Goal: Task Accomplishment & Management: Use online tool/utility

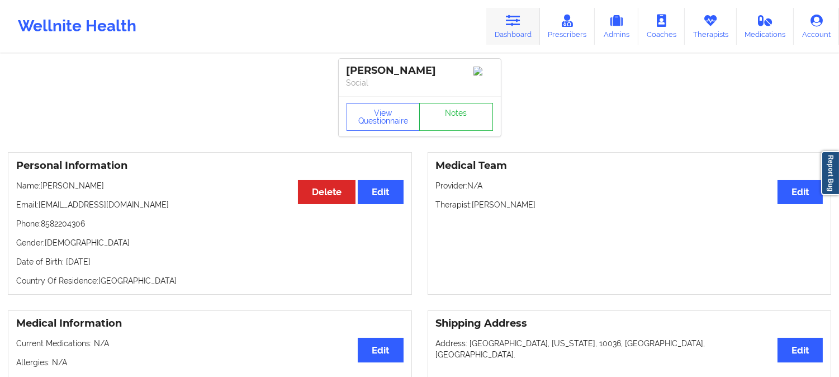
click at [514, 28] on link "Dashboard" at bounding box center [513, 26] width 54 height 37
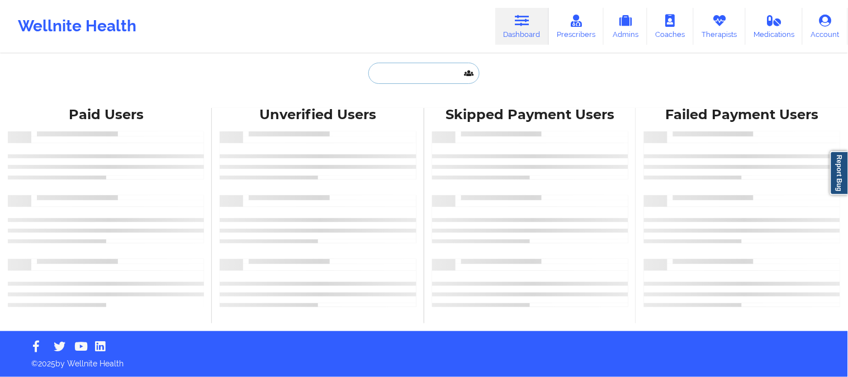
click at [421, 73] on input "text" at bounding box center [423, 73] width 111 height 21
paste input "Slhance@gmail.com"
type input "Slhance@gmail.com"
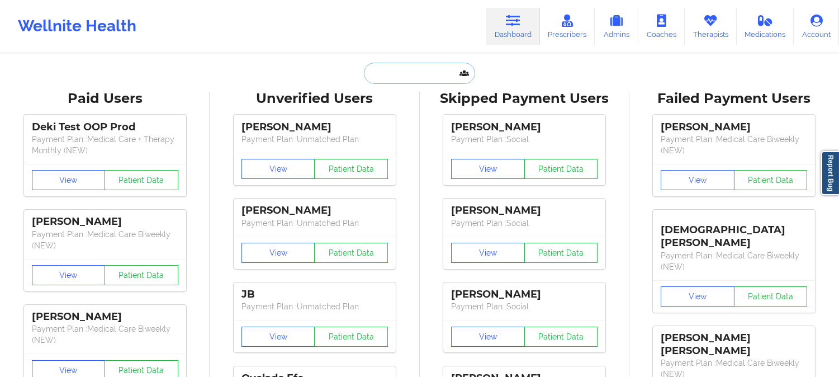
click at [428, 75] on input "text" at bounding box center [419, 73] width 111 height 21
paste input "REGEN B GUNTER"
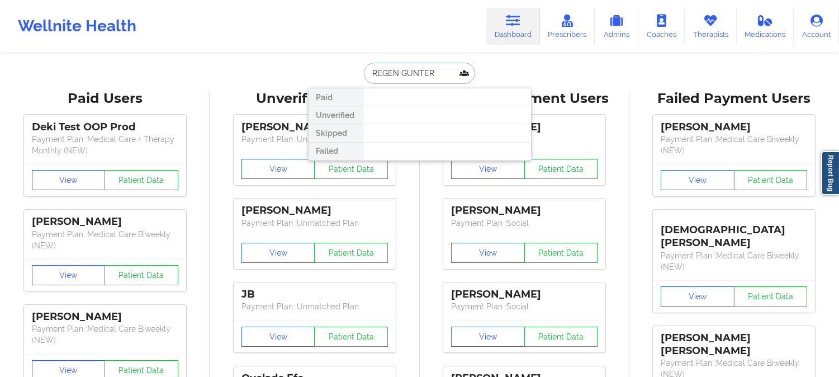
click at [433, 75] on input "REGEN GUNTER" at bounding box center [419, 73] width 111 height 21
type input "REGEN GUN"
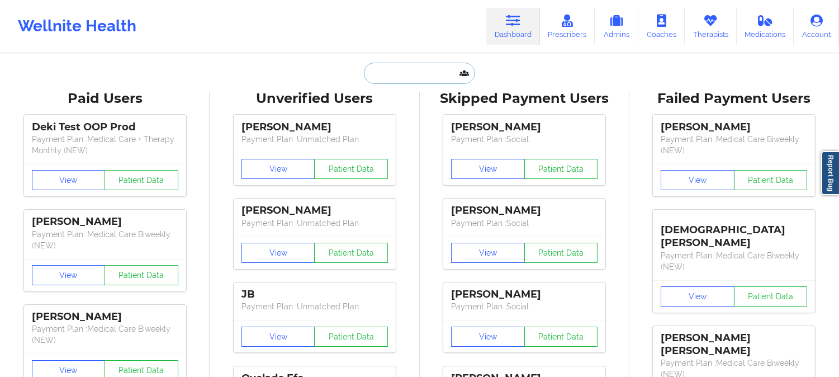
paste input "R.GUNTER.ME@GMAIL.COM"
type input "R.GUNTER.ME@GMAIL.COM"
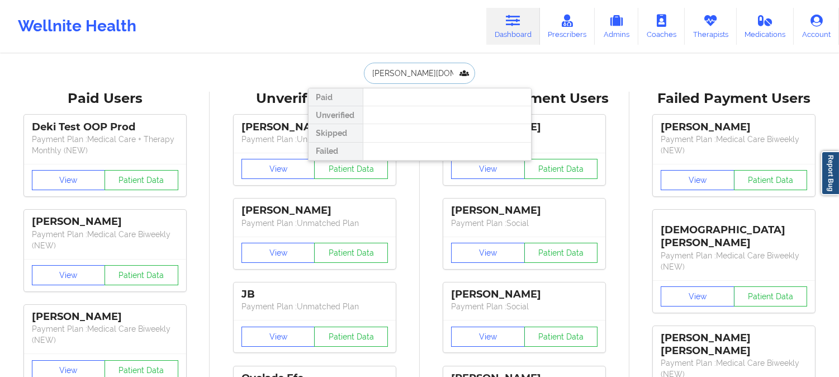
scroll to position [0, 15]
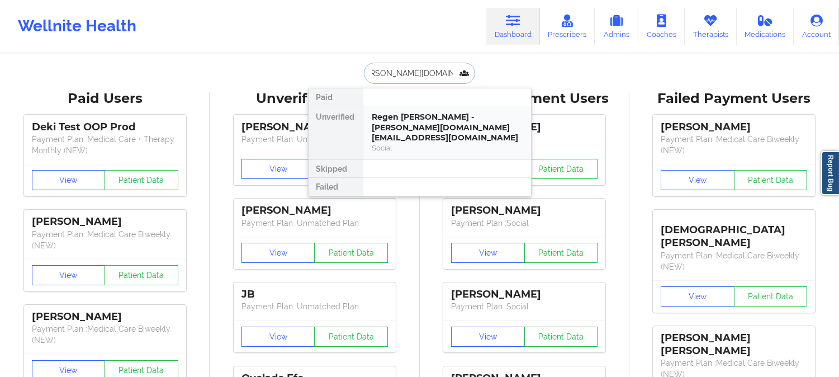
click at [419, 129] on div "Regen Brister Gunter - r.gunter.me@gmail.com" at bounding box center [447, 127] width 150 height 31
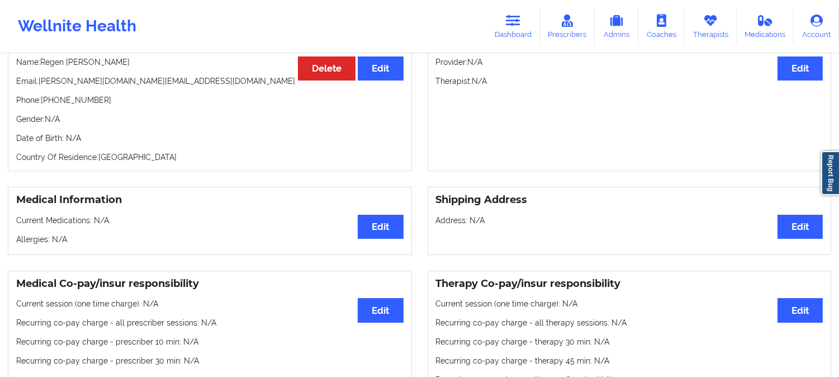
scroll to position [107, 0]
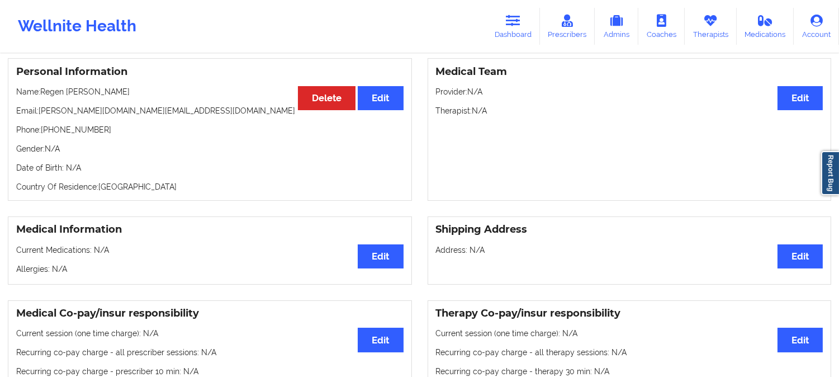
click at [53, 86] on p "Name: Regen Brister Gunter" at bounding box center [209, 91] width 387 height 11
copy p "Regen"
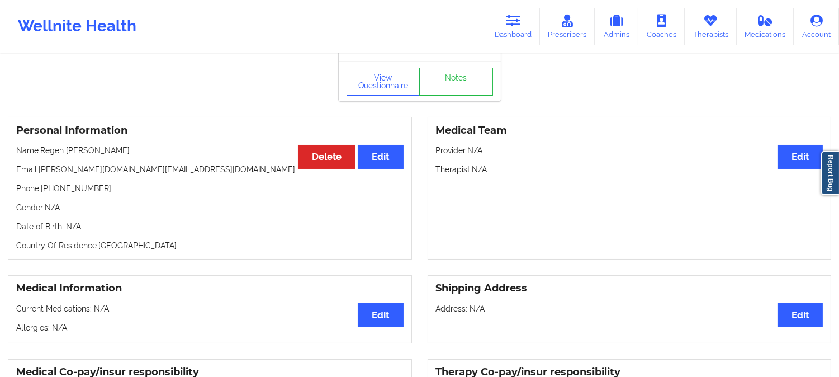
scroll to position [0, 0]
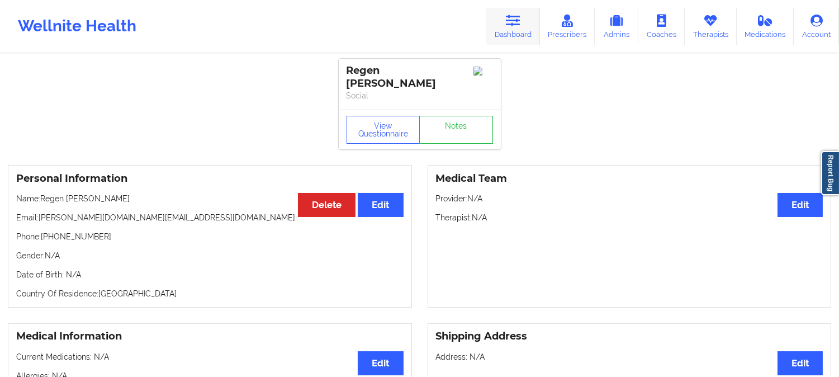
click at [511, 17] on icon at bounding box center [513, 21] width 15 height 12
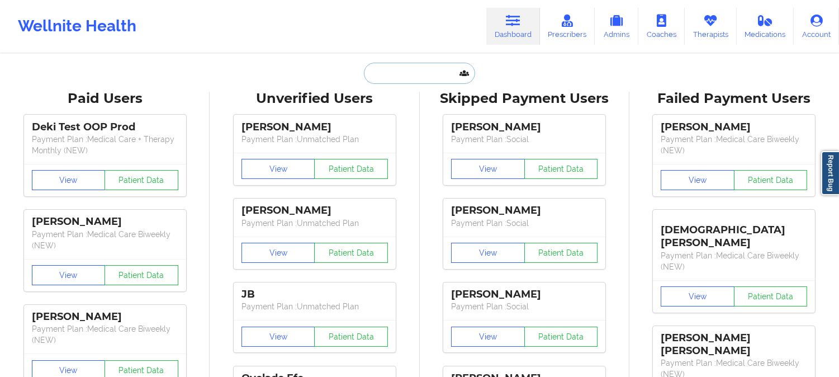
click at [418, 73] on input "text" at bounding box center [419, 73] width 111 height 21
paste input "SANDRA POSTELL-BEST"
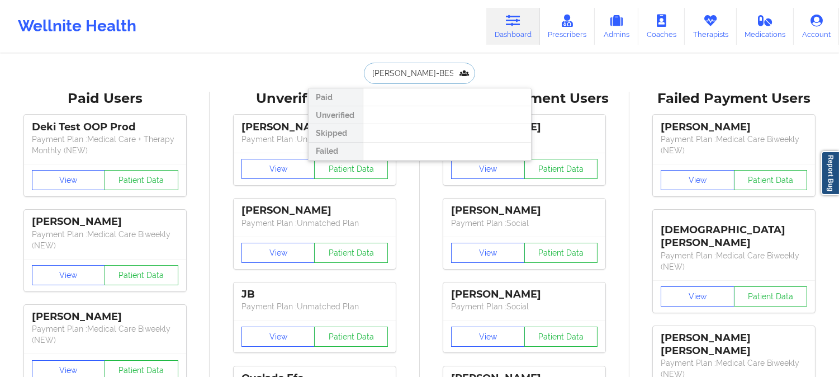
click at [429, 75] on input "SANDRA POSTELL-BEST" at bounding box center [419, 73] width 111 height 21
paste input "sandrabest2378@yahoo.com"
type input "sandrabest2378@yahoo.com"
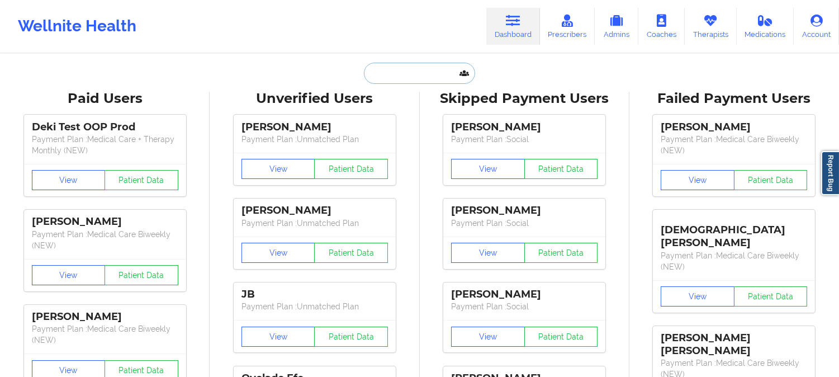
paste input "ap.holland66@gmail.com"
type input "ap.holland66@gmail.com"
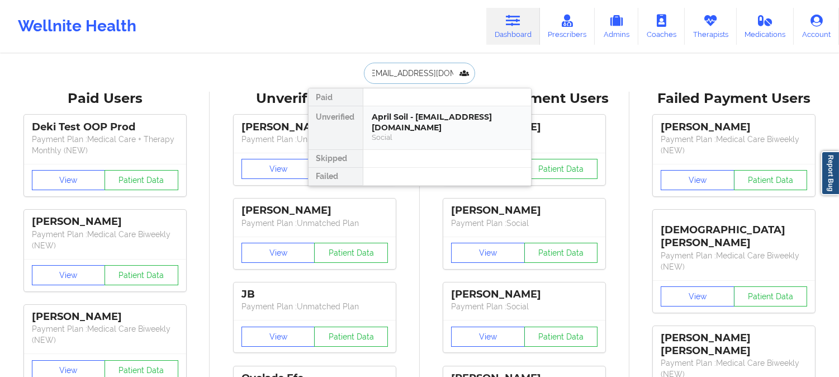
click at [408, 118] on div "April Soil - ap.holland66@gmail.com" at bounding box center [447, 122] width 150 height 21
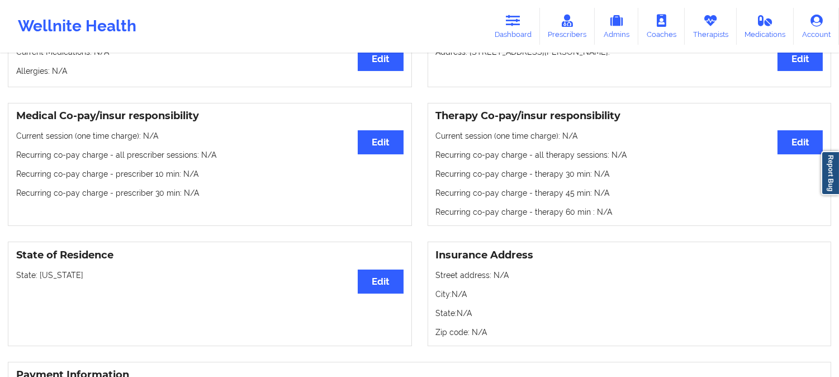
scroll to position [310, 0]
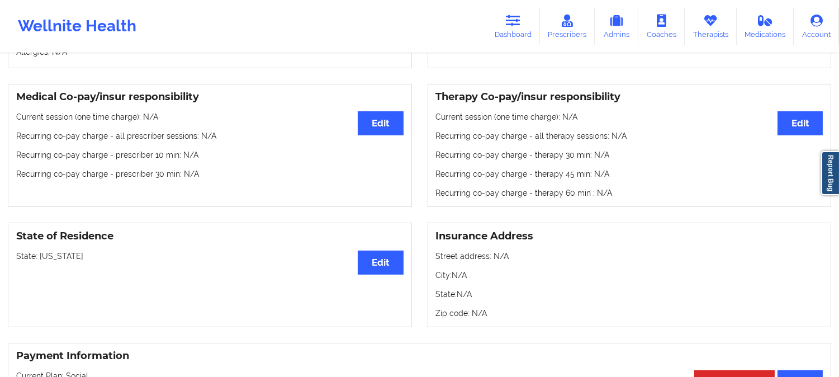
click at [51, 259] on p "State: Missouri" at bounding box center [209, 255] width 387 height 11
copy p "Missouri"
click at [511, 29] on link "Dashboard" at bounding box center [513, 26] width 54 height 37
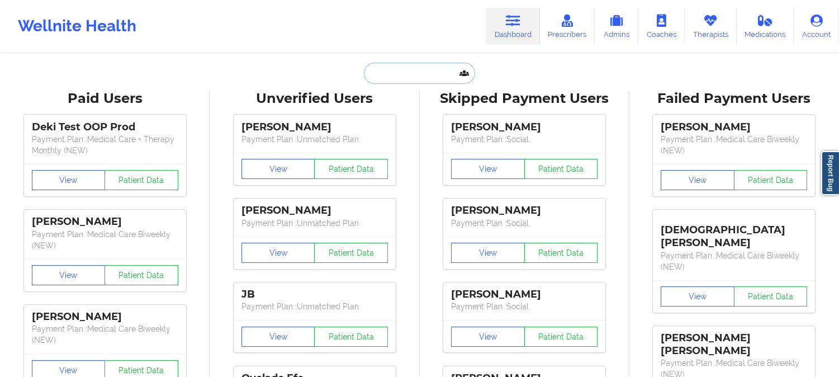
click at [426, 72] on input "text" at bounding box center [419, 73] width 111 height 21
paste input "lostmarbles@gmail.com"
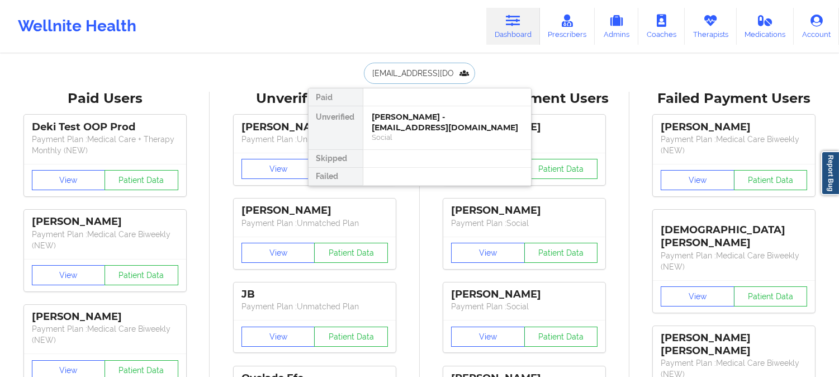
type input "lostmarbles@gmail.com"
click at [421, 150] on div at bounding box center [447, 159] width 168 height 18
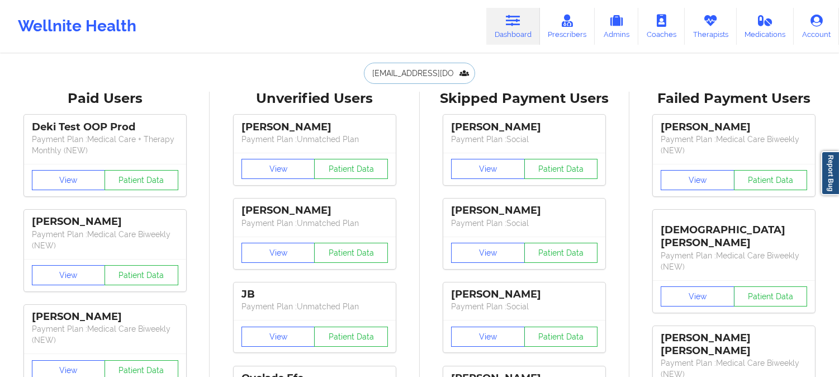
click at [420, 68] on input "lostmarbles@gmail.com" at bounding box center [419, 73] width 111 height 21
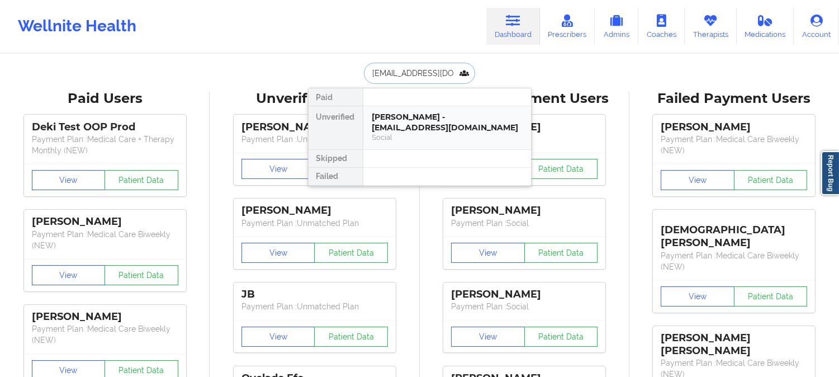
click at [433, 114] on div "Linda Liao - lostmarbles@gmail.com" at bounding box center [447, 122] width 150 height 21
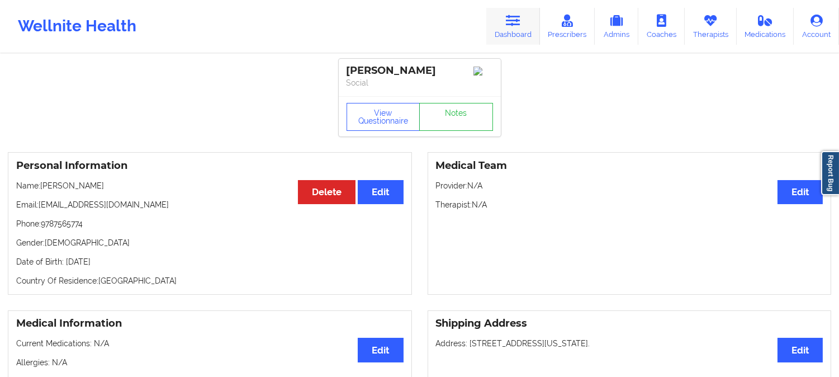
click at [514, 18] on icon at bounding box center [513, 21] width 15 height 12
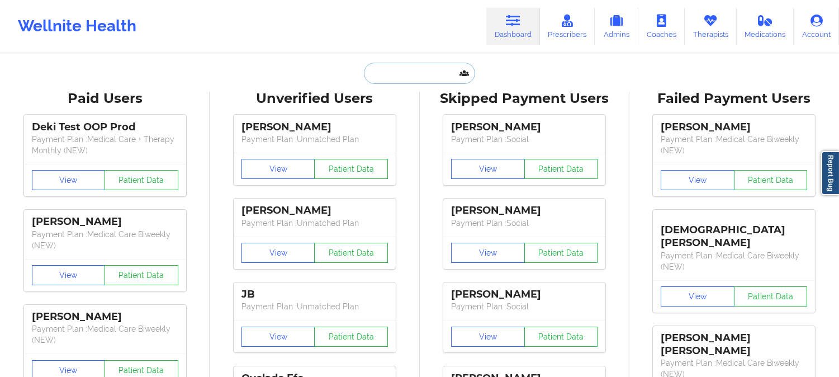
click at [415, 69] on input "text" at bounding box center [419, 73] width 111 height 21
paste input "ANNAMARIE N ASHBROOK"
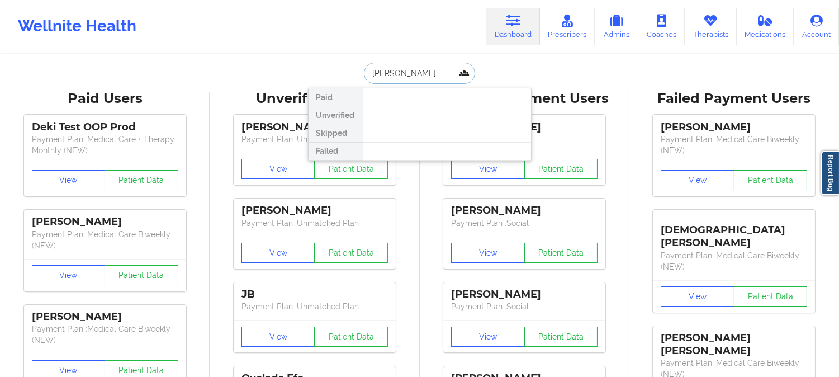
click at [416, 72] on input "ANNAMARIE N ASHBROOK" at bounding box center [419, 73] width 111 height 21
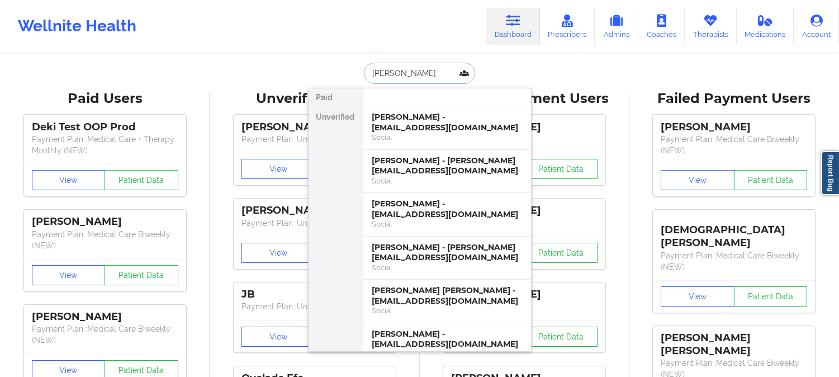
paste input "E N ASHBROOK"
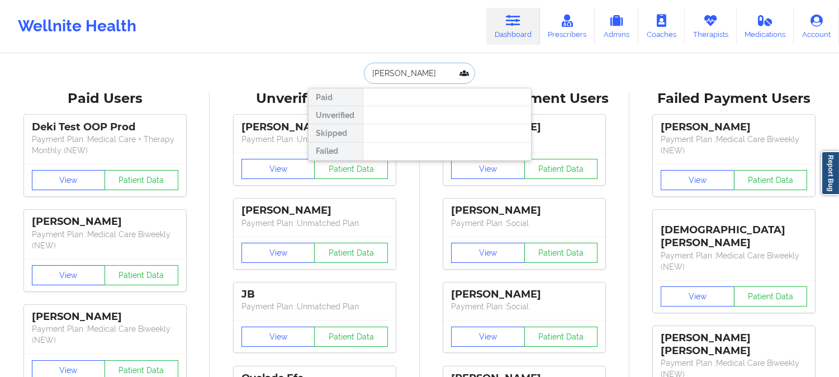
type input "ASHBROOK"
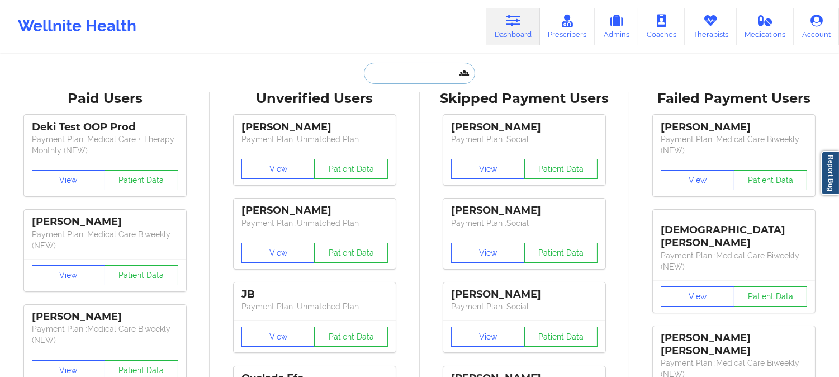
click at [410, 73] on input "text" at bounding box center [419, 73] width 111 height 21
paste input "LISA BARRY"
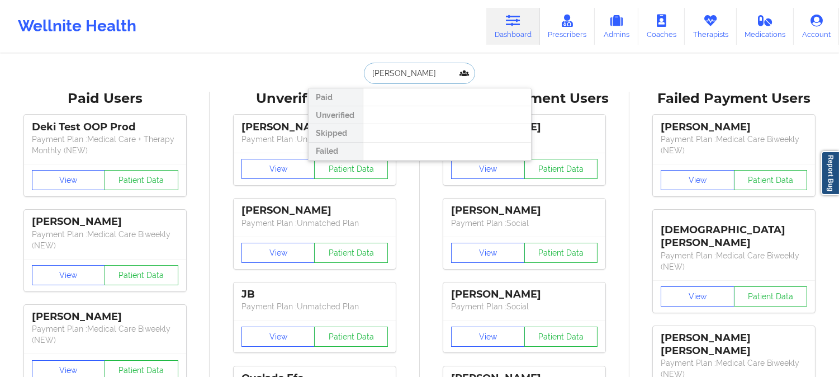
type input "LISA BARRY"
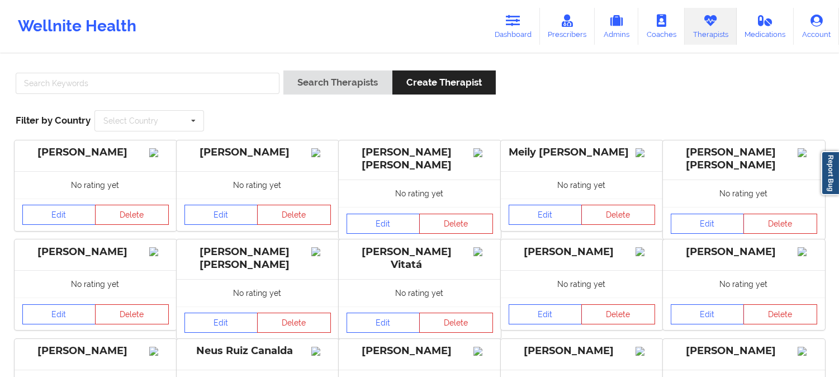
click at [231, 79] on input "text" at bounding box center [148, 83] width 264 height 21
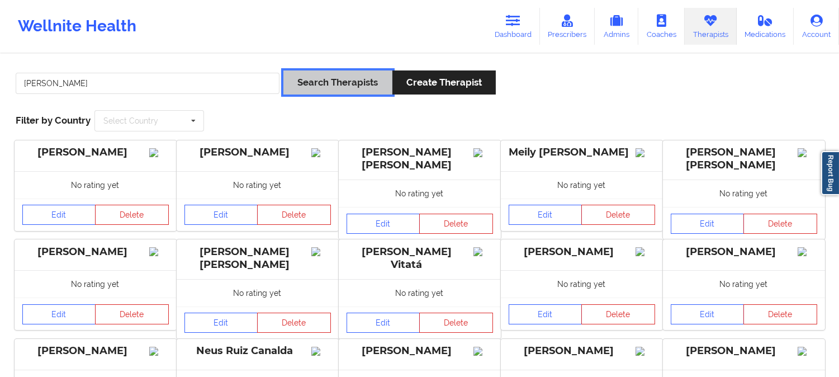
click at [300, 77] on button "Search Therapists" at bounding box center [337, 82] width 108 height 24
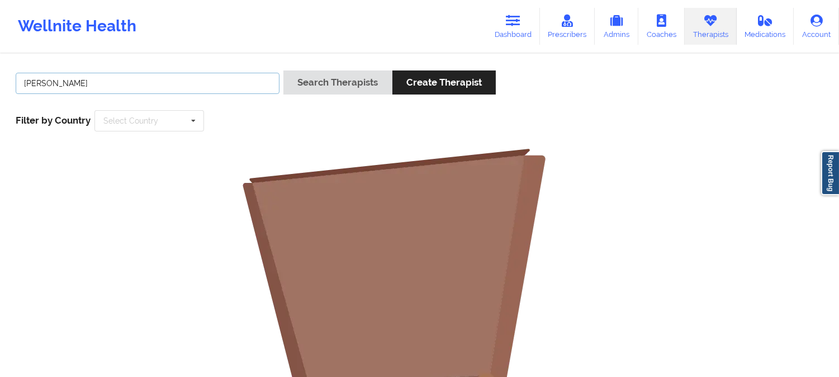
click at [210, 87] on input "Jennifer Wickersham" at bounding box center [148, 83] width 264 height 21
type input "Wickersham"
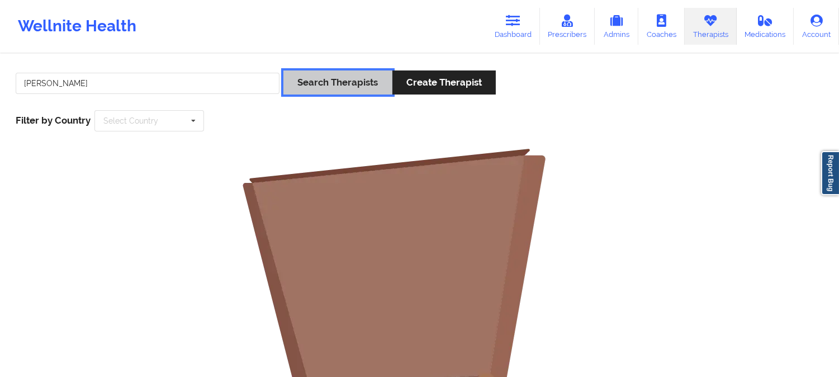
click at [331, 77] on button "Search Therapists" at bounding box center [337, 82] width 108 height 24
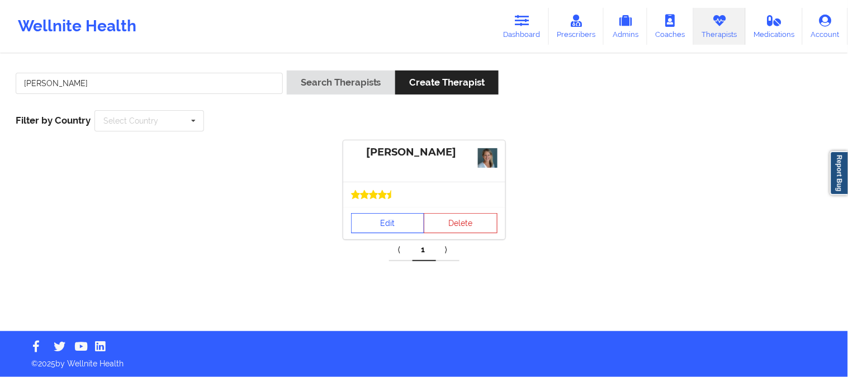
click at [390, 224] on link "Edit" at bounding box center [388, 223] width 74 height 20
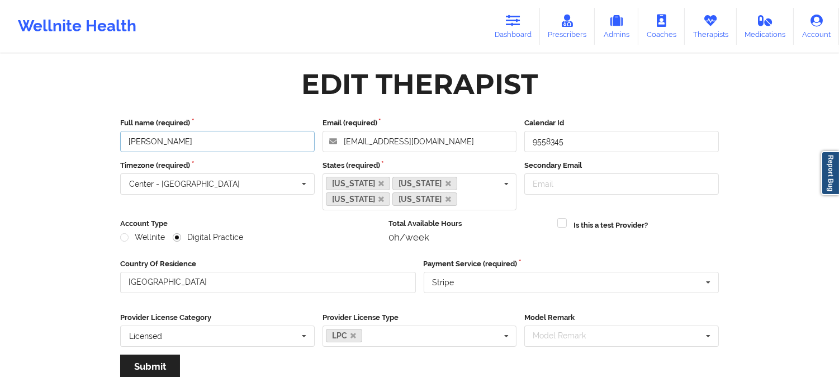
click at [243, 137] on input "Jennifer Marie Wickersham" at bounding box center [217, 141] width 195 height 21
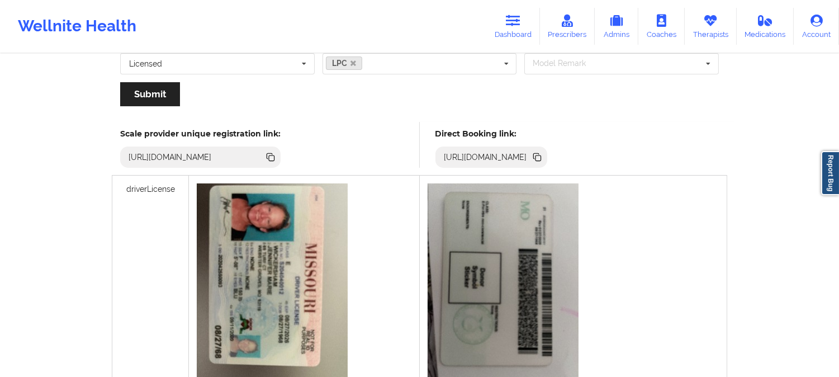
scroll to position [310, 0]
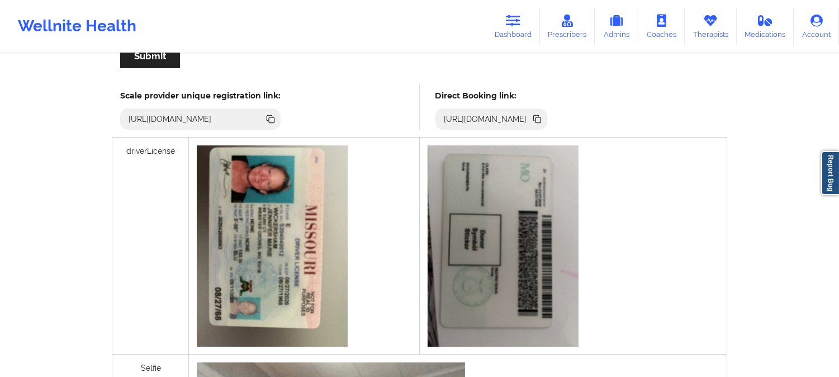
click at [541, 117] on icon at bounding box center [538, 120] width 6 height 6
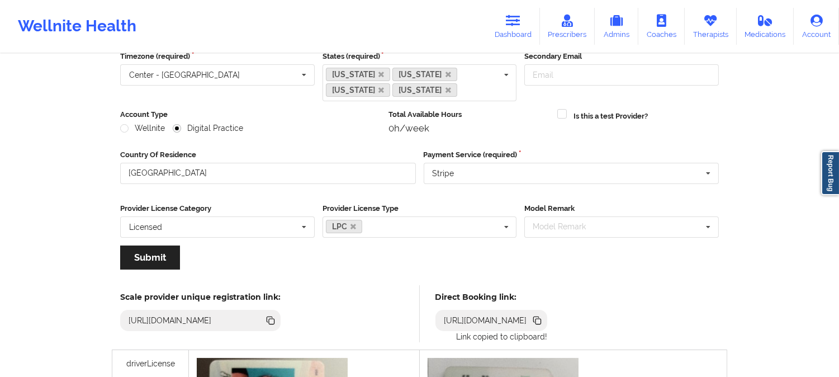
scroll to position [62, 0]
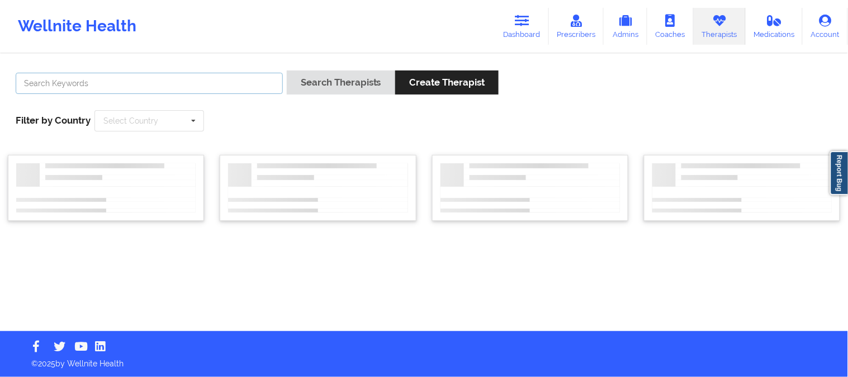
click at [228, 77] on input "text" at bounding box center [149, 83] width 267 height 21
paste input "Nikky Redpath"
type input "Redpath"
click at [287, 70] on button "Search Therapists" at bounding box center [341, 82] width 108 height 24
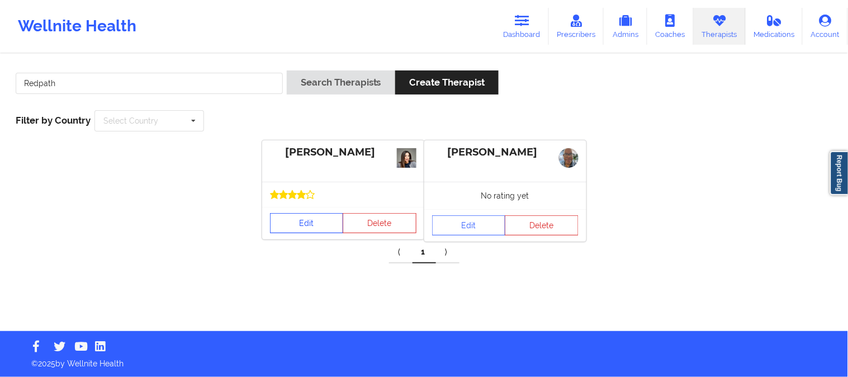
click at [307, 225] on link "Edit" at bounding box center [307, 223] width 74 height 20
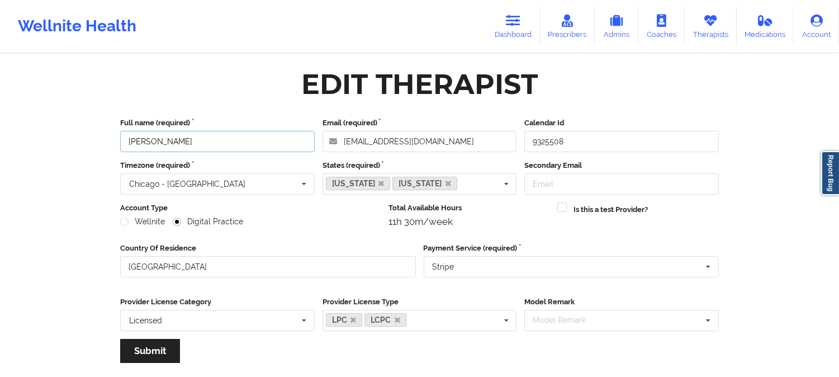
click at [243, 137] on input "Nikky Redpath" at bounding box center [217, 141] width 195 height 21
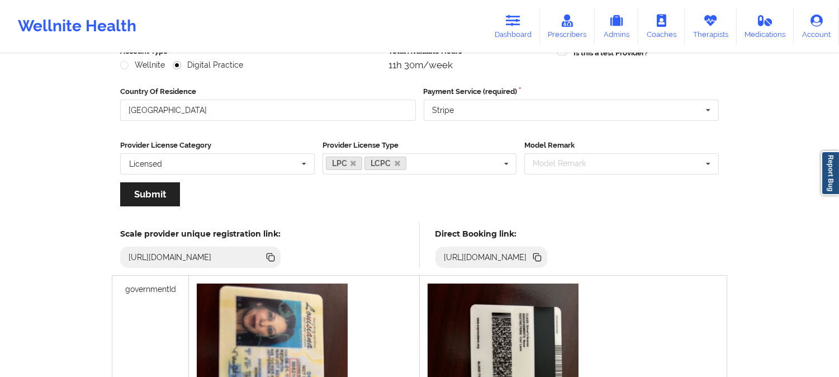
scroll to position [186, 0]
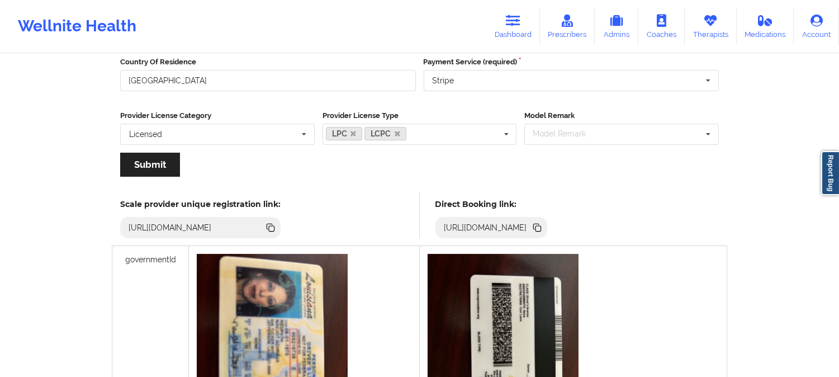
click at [541, 226] on icon at bounding box center [538, 229] width 6 height 6
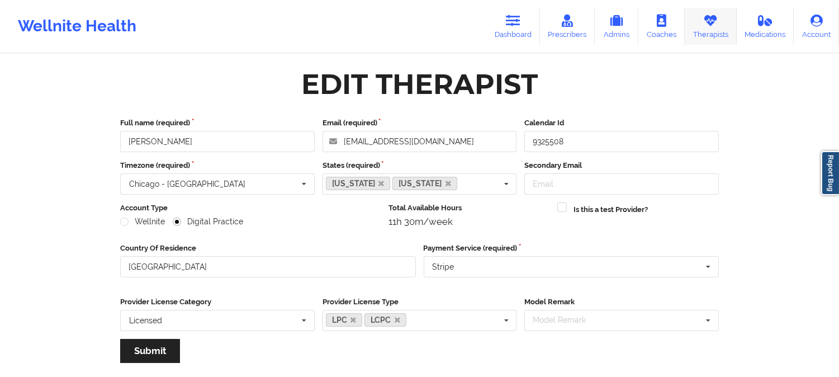
click at [713, 24] on icon at bounding box center [710, 21] width 15 height 12
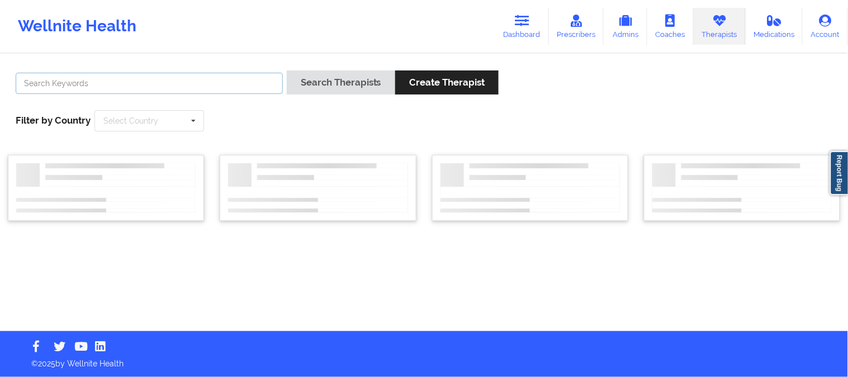
click at [250, 79] on input "text" at bounding box center [149, 83] width 267 height 21
paste input "Yvonne Woods"
type input "Yvonne Woods"
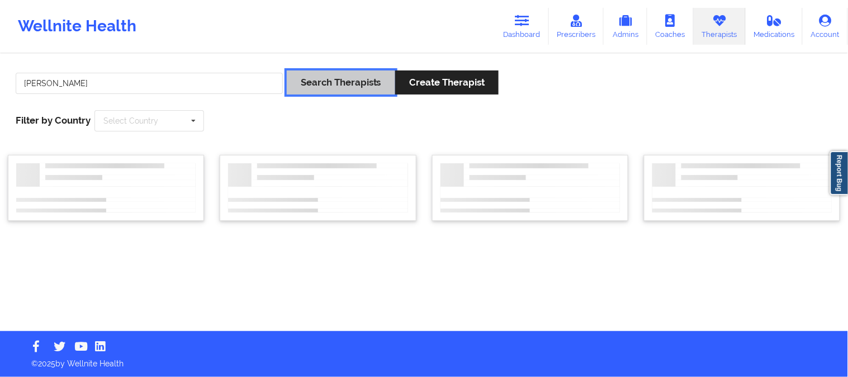
click at [347, 78] on button "Search Therapists" at bounding box center [341, 82] width 108 height 24
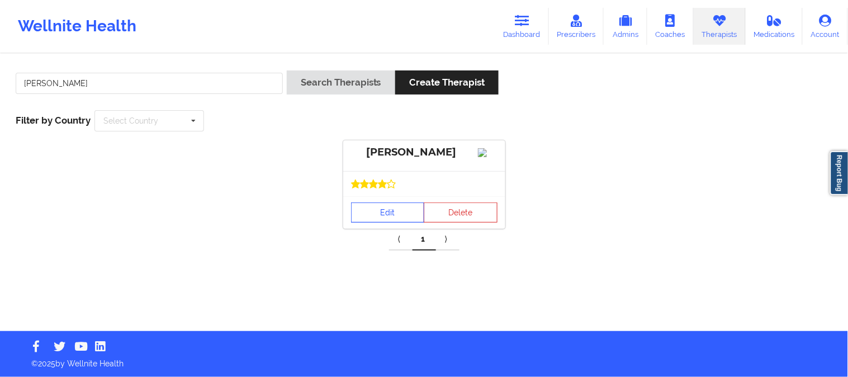
click at [394, 222] on link "Edit" at bounding box center [388, 212] width 74 height 20
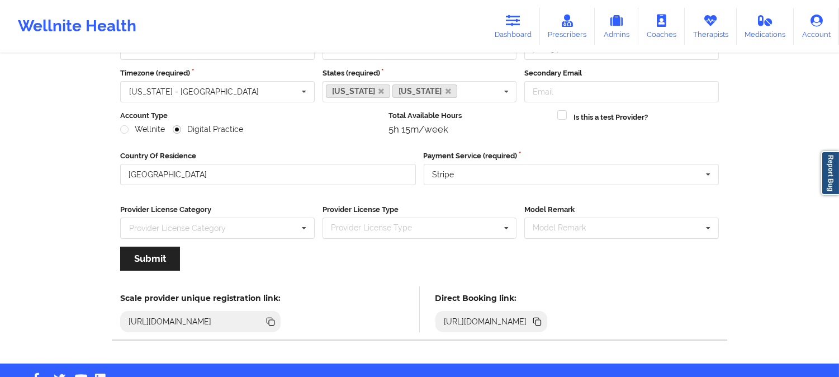
scroll to position [124, 0]
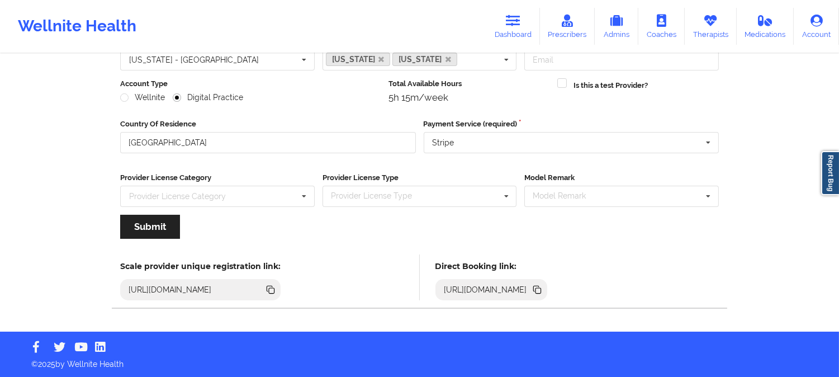
click at [539, 288] on icon at bounding box center [537, 289] width 6 height 6
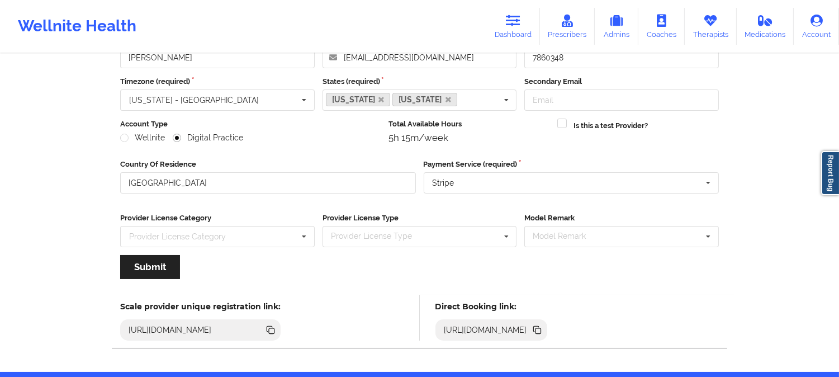
scroll to position [62, 0]
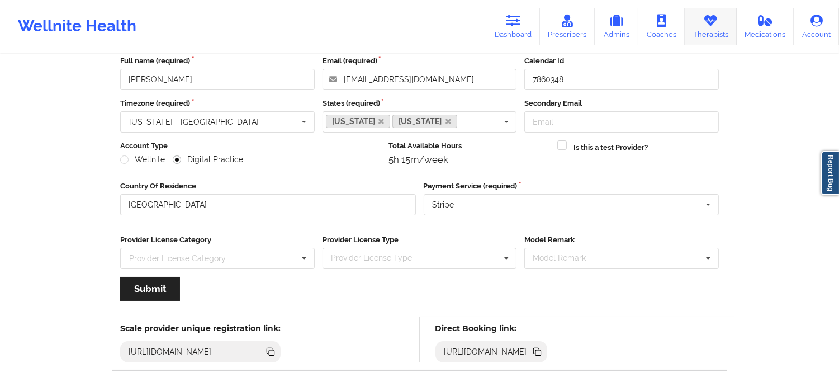
click at [710, 19] on icon at bounding box center [710, 21] width 15 height 12
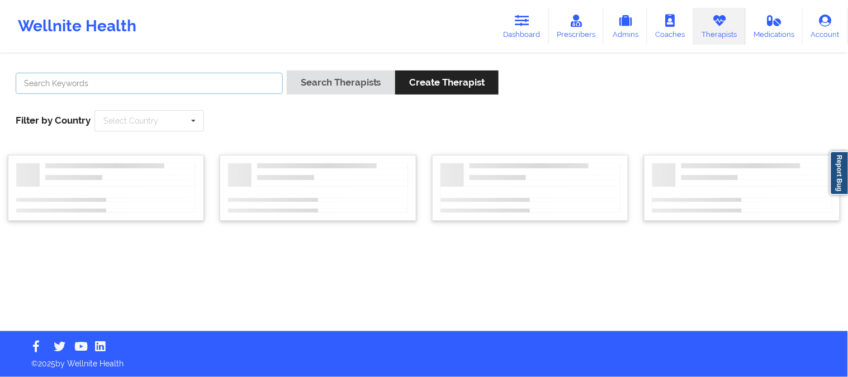
click at [229, 86] on input "text" at bounding box center [149, 83] width 267 height 21
paste input "Mary Broughton"
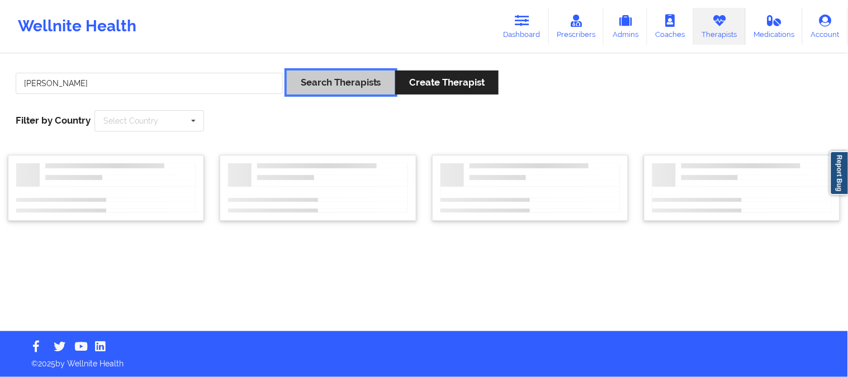
click at [309, 81] on button "Search Therapists" at bounding box center [341, 82] width 108 height 24
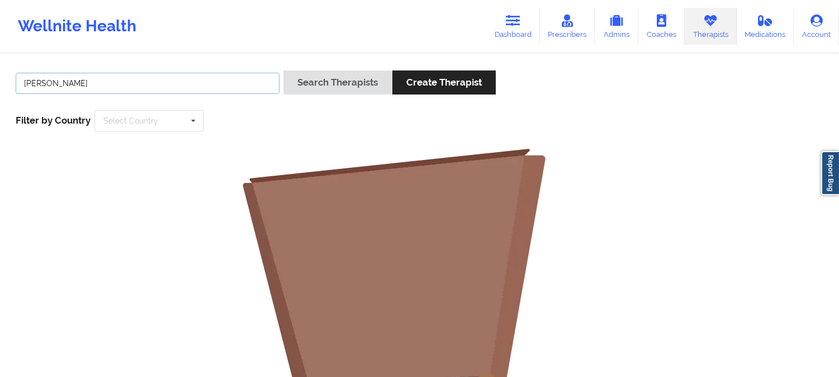
click at [252, 82] on input "Mary Broughton" at bounding box center [148, 83] width 264 height 21
type input "Mary Broughton"
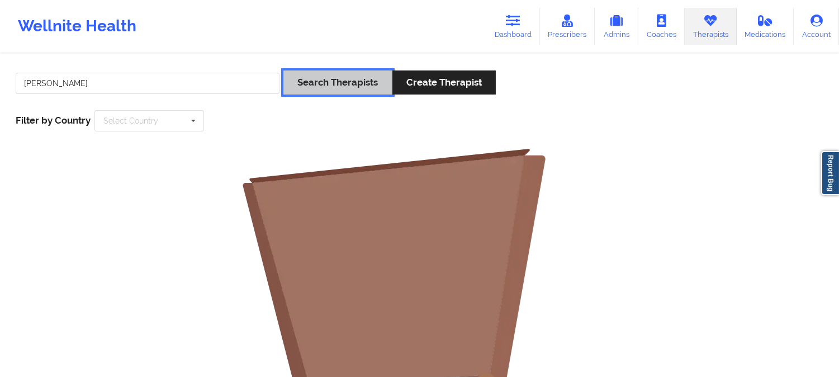
click at [317, 86] on button "Search Therapists" at bounding box center [337, 82] width 108 height 24
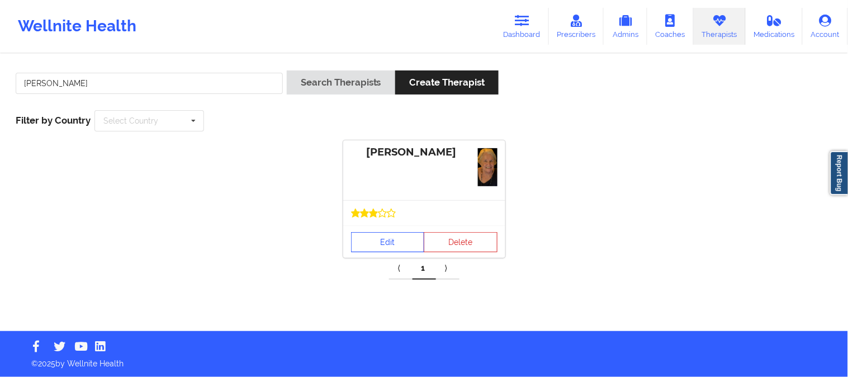
click at [388, 238] on link "Edit" at bounding box center [388, 242] width 74 height 20
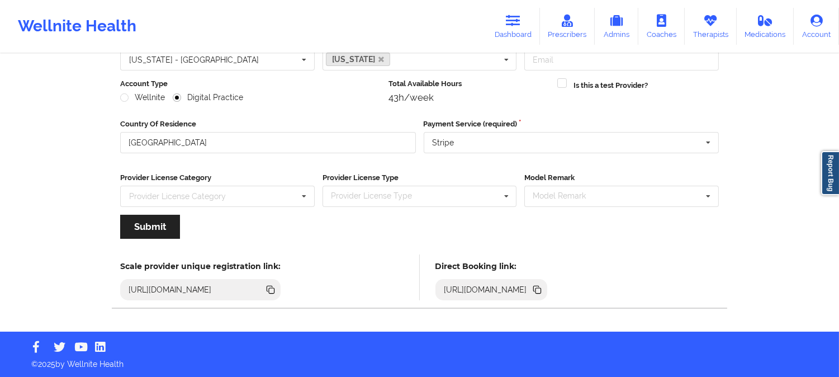
scroll to position [125, 0]
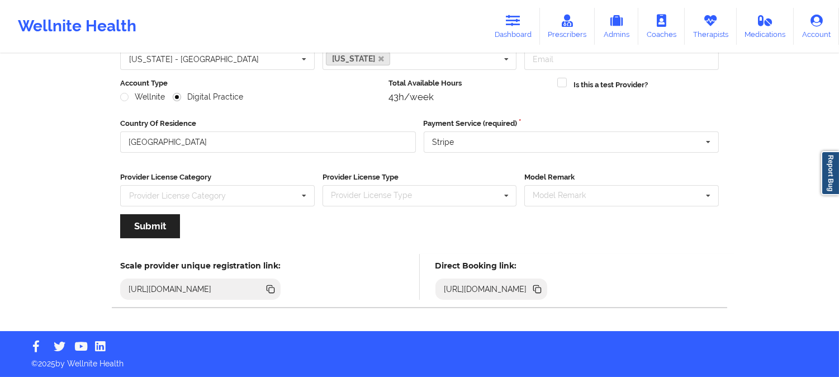
click at [541, 287] on icon at bounding box center [538, 290] width 6 height 6
click at [707, 26] on icon at bounding box center [710, 21] width 15 height 12
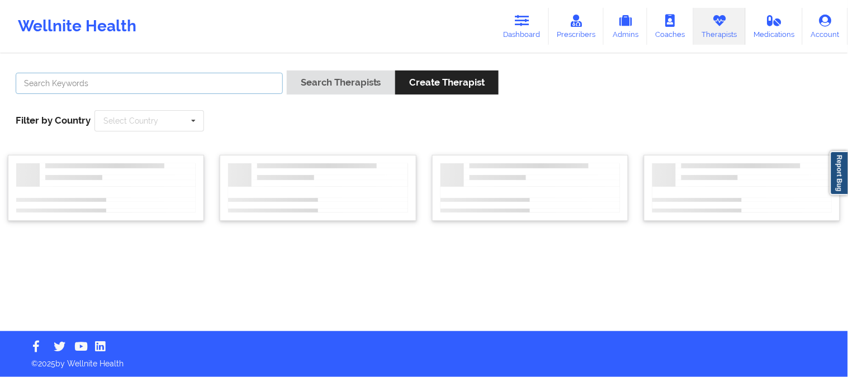
click at [240, 80] on input "text" at bounding box center [149, 83] width 267 height 21
paste input "Yozaira Leon Santiago"
type input "Yozaira Leon Santiago"
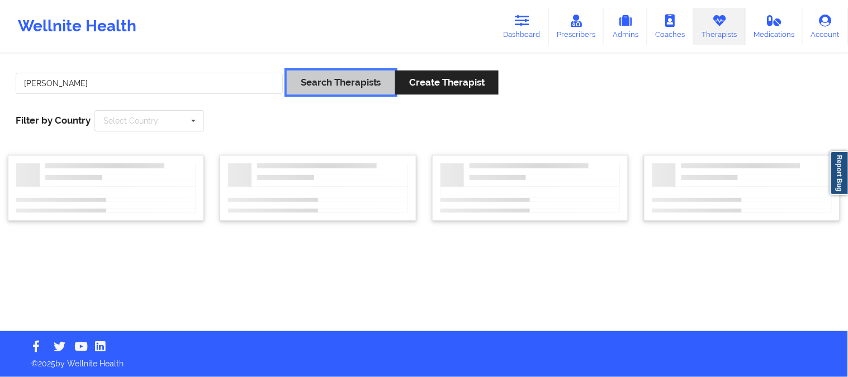
click at [334, 83] on button "Search Therapists" at bounding box center [341, 82] width 108 height 24
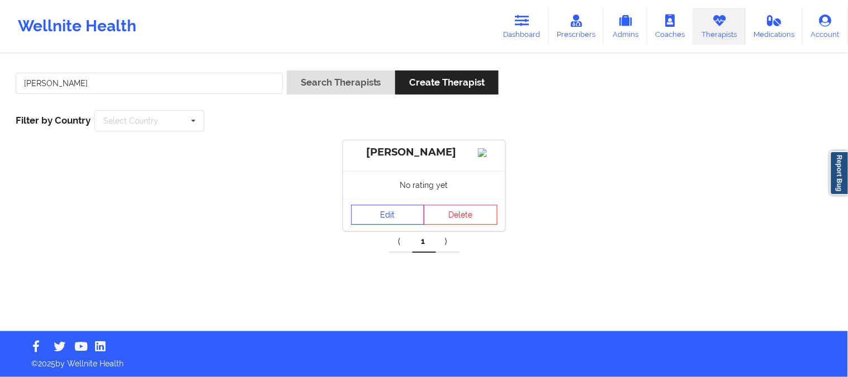
click at [383, 225] on link "Edit" at bounding box center [388, 215] width 74 height 20
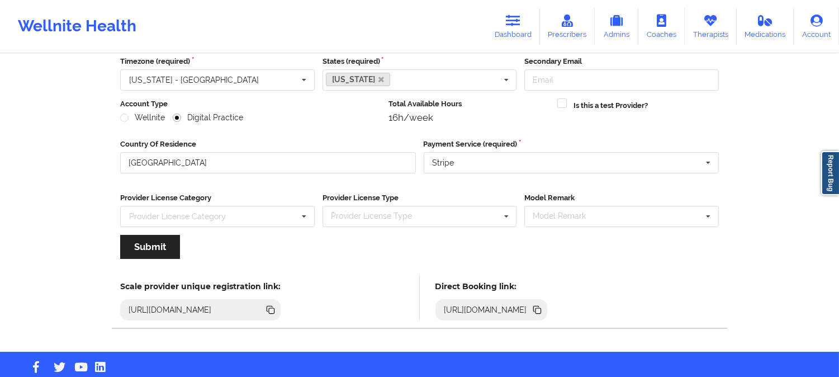
scroll to position [124, 0]
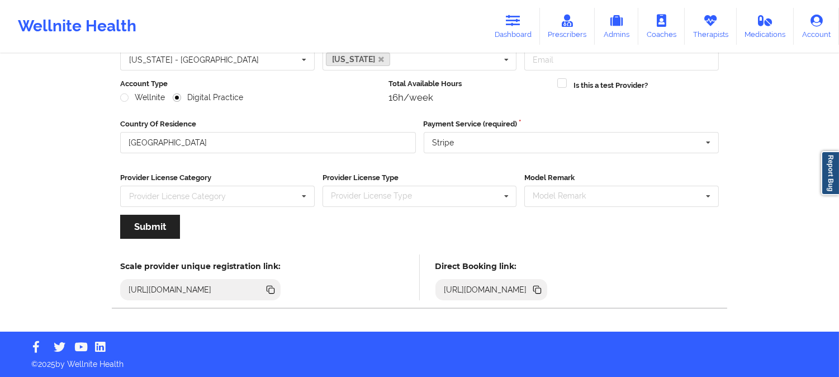
click at [539, 287] on icon at bounding box center [537, 289] width 6 height 6
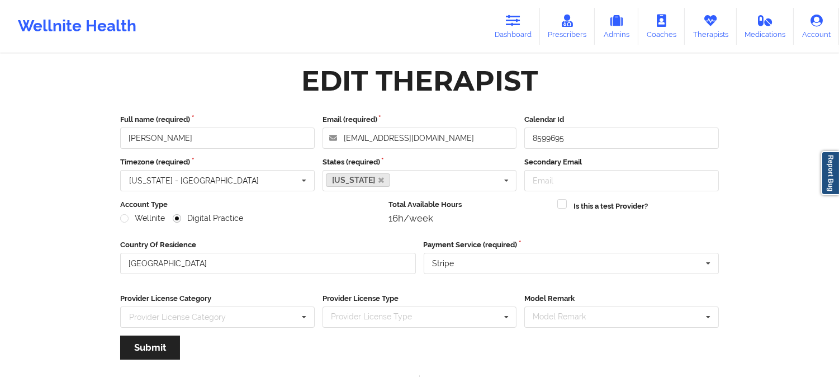
scroll to position [0, 0]
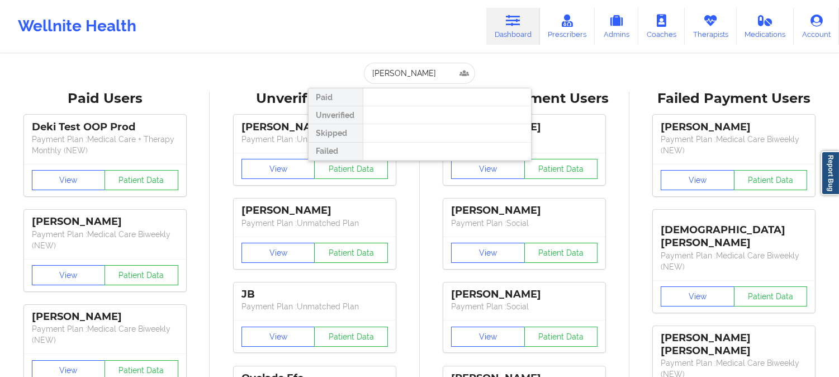
type input "Elizabeth cherry"
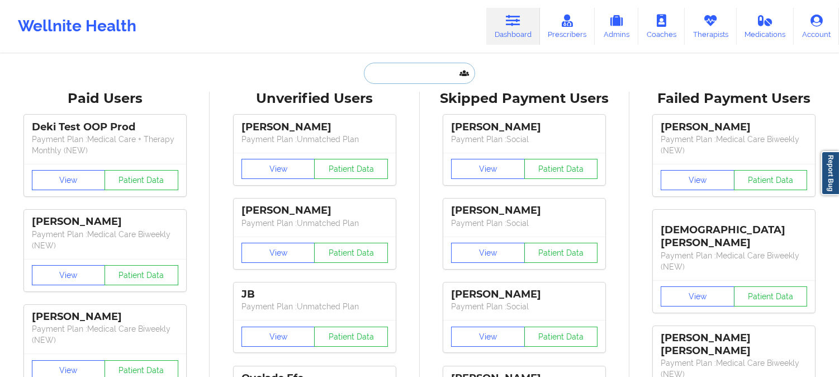
click at [429, 71] on input "text" at bounding box center [419, 73] width 111 height 21
paste input "Alexis Rogers-Sapp"
type input "Alexis Rogers-Sapp"
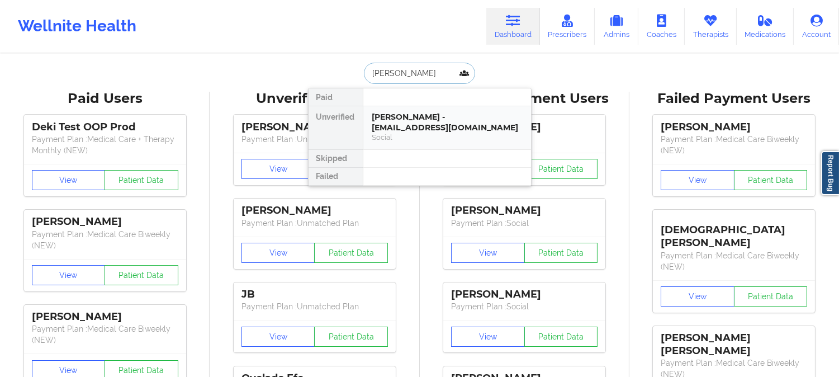
click at [431, 126] on div "Alexis Rogers-Sapp - alexrogers01@gmail.com" at bounding box center [447, 122] width 150 height 21
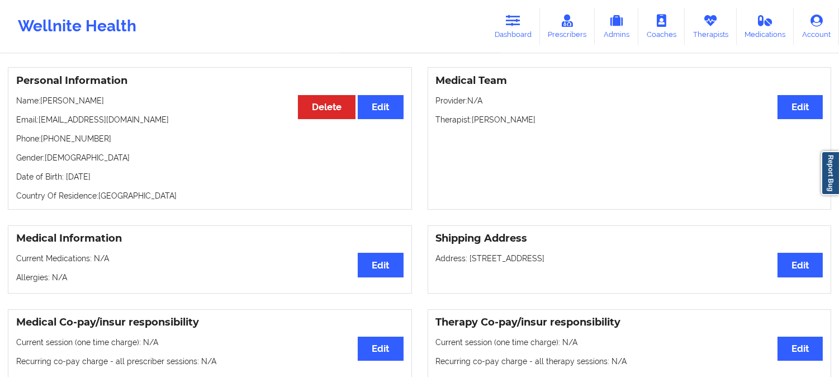
scroll to position [59, 0]
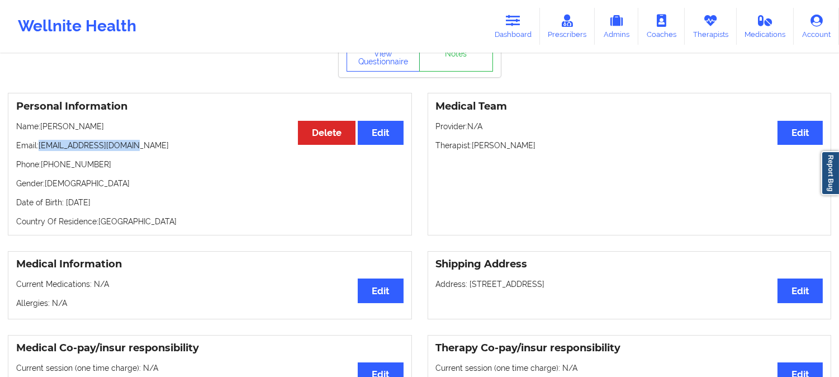
drag, startPoint x: 135, startPoint y: 148, endPoint x: 41, endPoint y: 144, distance: 94.5
click at [41, 144] on p "Email: alexrogers01@gmail.com" at bounding box center [209, 145] width 387 height 11
copy p "alexrogers01@gmail.com"
click at [516, 21] on icon at bounding box center [513, 21] width 15 height 12
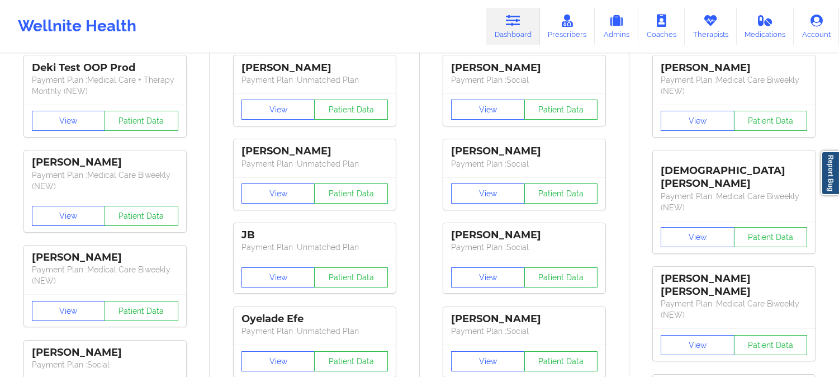
drag, startPoint x: 415, startPoint y: 243, endPoint x: 429, endPoint y: 213, distance: 32.5
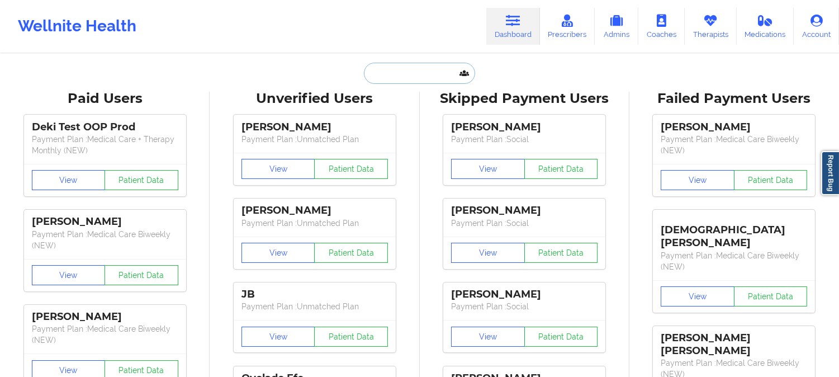
click at [416, 78] on input "text" at bounding box center [419, 73] width 111 height 21
click at [416, 74] on input "text" at bounding box center [419, 73] width 111 height 21
paste input "[PERSON_NAME]"
type input "[PERSON_NAME]"
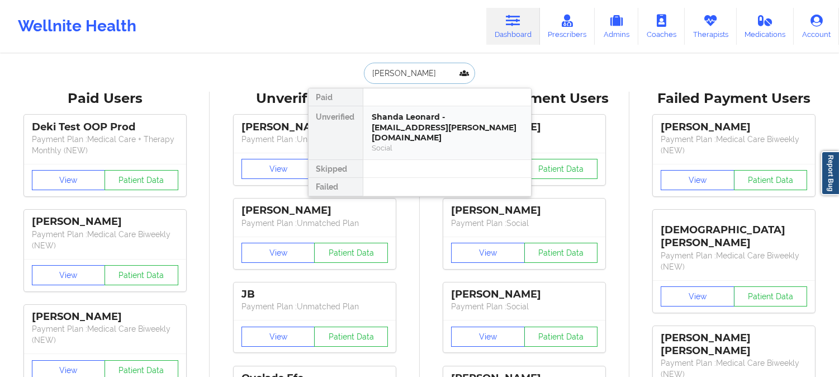
click at [425, 122] on div "Shanda Leonard - shanda.l.gunter@gmail.com" at bounding box center [447, 127] width 150 height 31
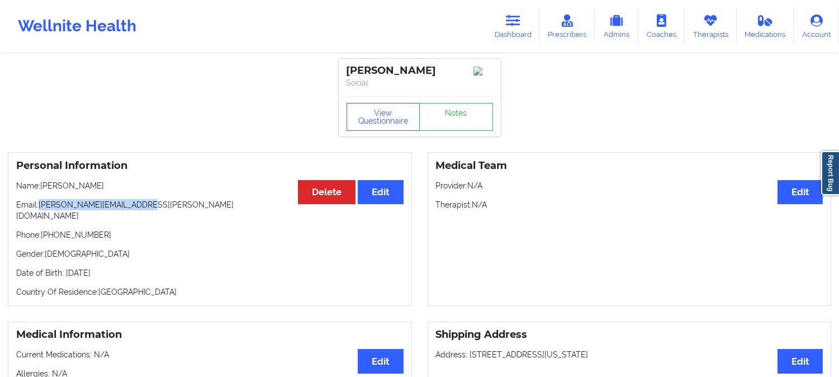
drag, startPoint x: 142, startPoint y: 208, endPoint x: 40, endPoint y: 207, distance: 101.7
click at [40, 207] on p "Email: shanda.l.gunter@gmail.com" at bounding box center [209, 210] width 387 height 22
copy p "[PERSON_NAME][EMAIL_ADDRESS][PERSON_NAME][DOMAIN_NAME]"
click at [107, 189] on p "Name: [PERSON_NAME]" at bounding box center [209, 185] width 387 height 11
drag, startPoint x: 107, startPoint y: 189, endPoint x: 47, endPoint y: 186, distance: 60.5
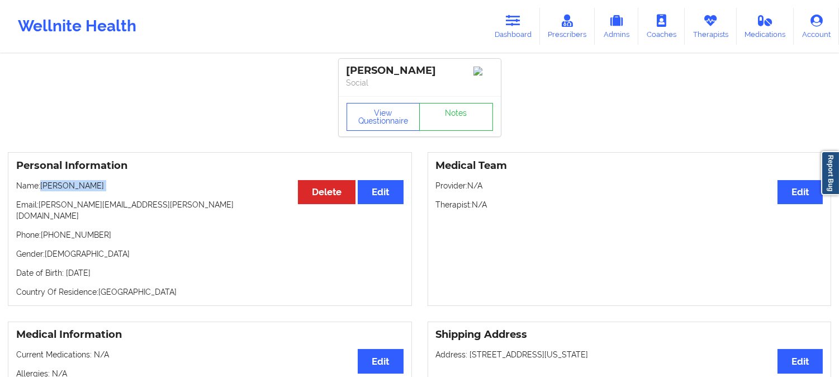
click at [47, 186] on p "Name: [PERSON_NAME]" at bounding box center [209, 185] width 387 height 11
copy p "[PERSON_NAME]"
click at [376, 119] on button "View Questionnaire" at bounding box center [384, 117] width 74 height 28
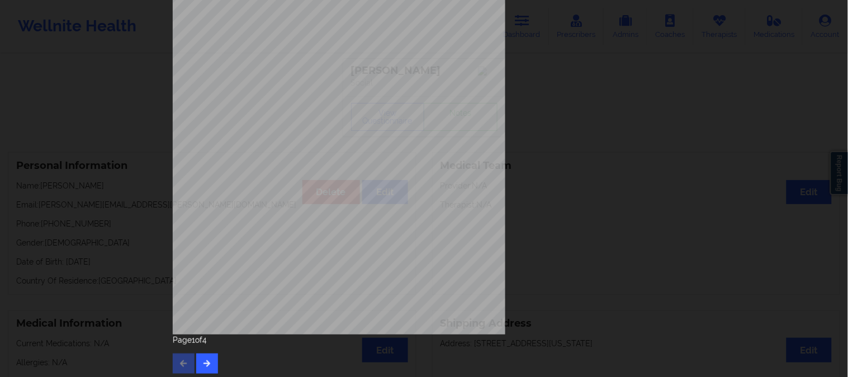
scroll to position [157, 0]
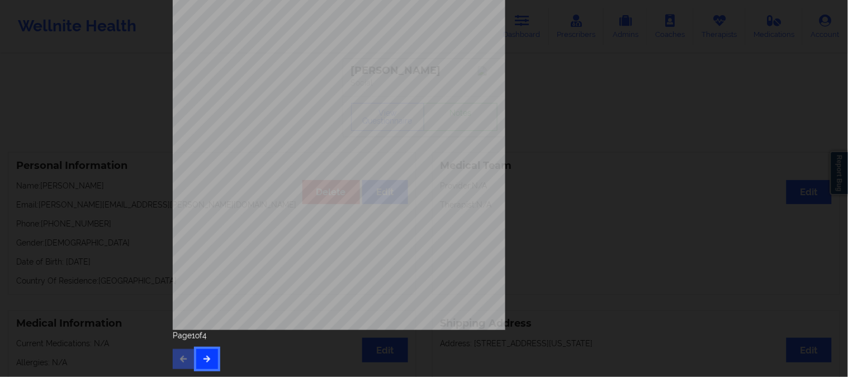
click at [208, 358] on icon "button" at bounding box center [207, 358] width 10 height 7
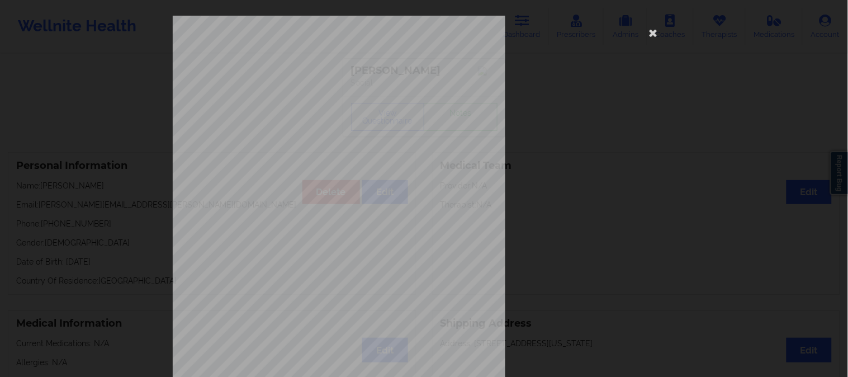
click at [13, 115] on div "commercial Insurance Member ID for patient QDL270M92365 Insurance company name …" at bounding box center [424, 188] width 848 height 377
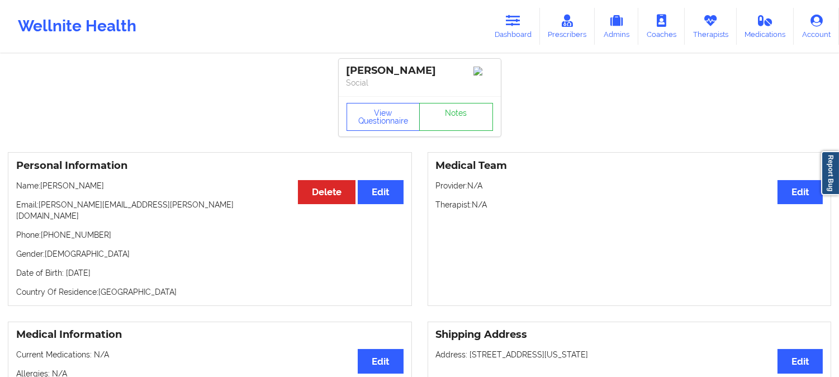
drag, startPoint x: 106, startPoint y: 191, endPoint x: 44, endPoint y: 191, distance: 62.6
click at [44, 191] on p "Name: [PERSON_NAME]" at bounding box center [209, 185] width 387 height 11
copy p "[PERSON_NAME]"
click at [477, 349] on p "Address: [STREET_ADDRESS][US_STATE]" at bounding box center [629, 354] width 387 height 11
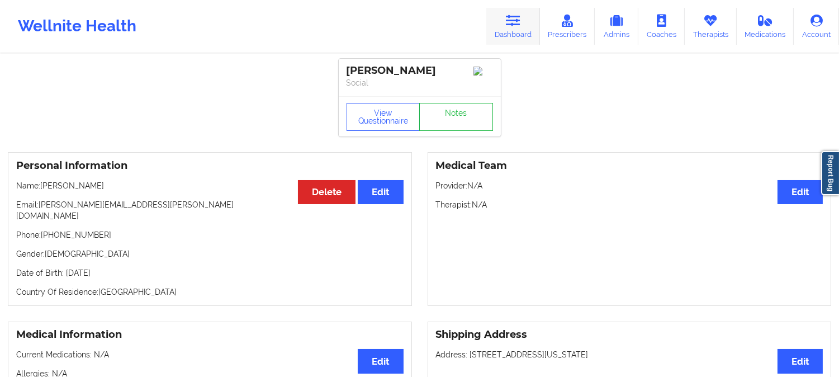
click at [514, 21] on icon at bounding box center [513, 21] width 15 height 12
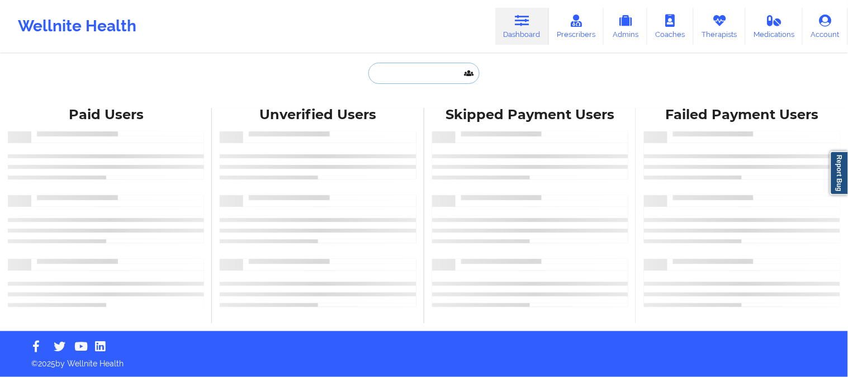
click at [444, 72] on input "text" at bounding box center [423, 73] width 111 height 21
paste input "[EMAIL_ADDRESS][DOMAIN_NAME]"
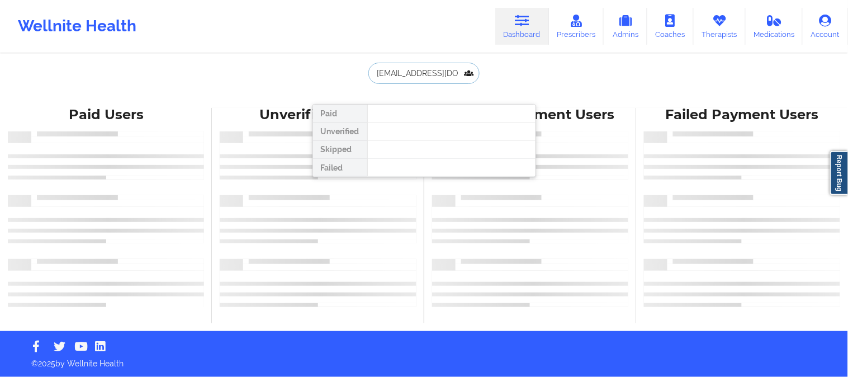
type input "[EMAIL_ADDRESS][DOMAIN_NAME]"
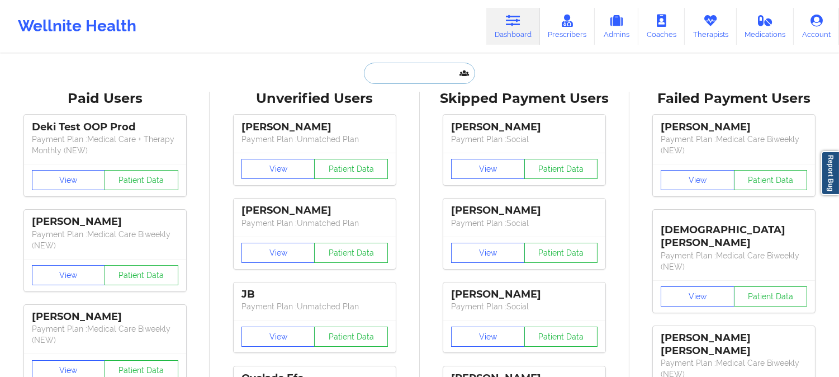
paste input "[PERSON_NAME]"
type input "[PERSON_NAME]"
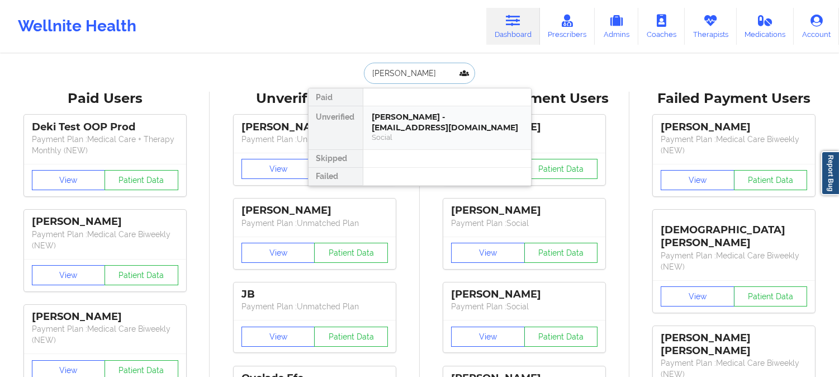
click at [420, 125] on div "[PERSON_NAME] - [EMAIL_ADDRESS][DOMAIN_NAME]" at bounding box center [447, 122] width 150 height 21
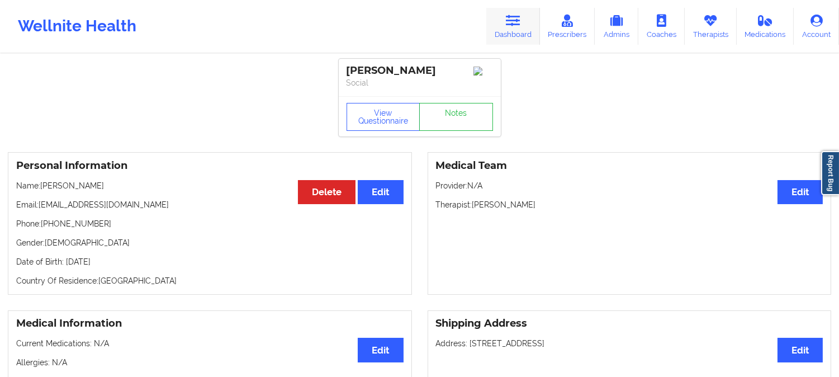
click at [513, 19] on icon at bounding box center [513, 21] width 15 height 12
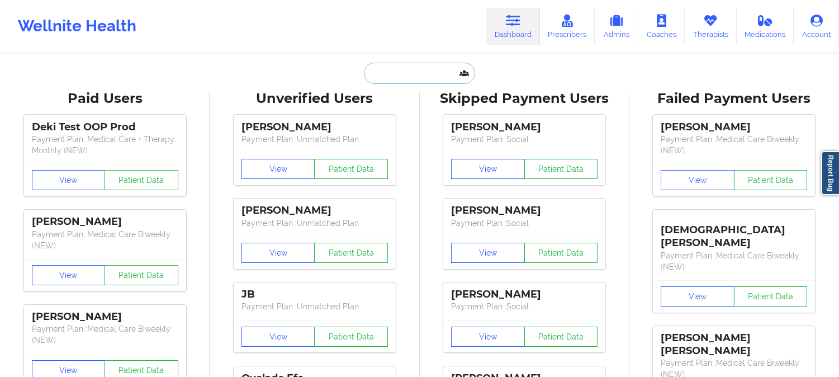
click at [406, 78] on input "text" at bounding box center [419, 73] width 111 height 21
paste input "[PERSON_NAME][EMAIL_ADDRESS][PERSON_NAME][DOMAIN_NAME]"
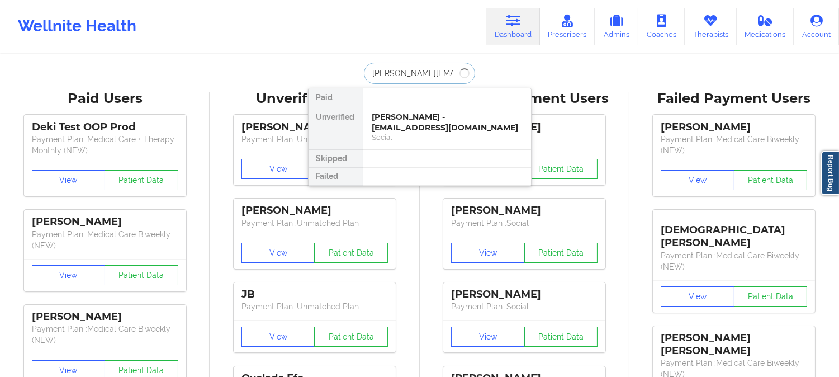
type input "[PERSON_NAME][EMAIL_ADDRESS][PERSON_NAME][DOMAIN_NAME]"
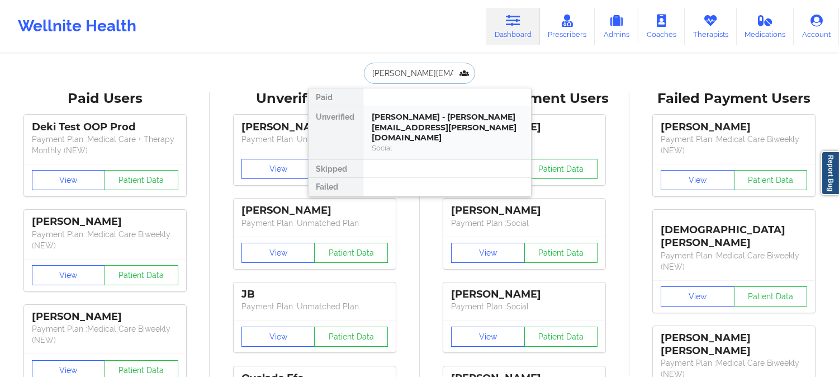
click at [423, 122] on div "[PERSON_NAME] - [PERSON_NAME][EMAIL_ADDRESS][PERSON_NAME][DOMAIN_NAME]" at bounding box center [447, 127] width 150 height 31
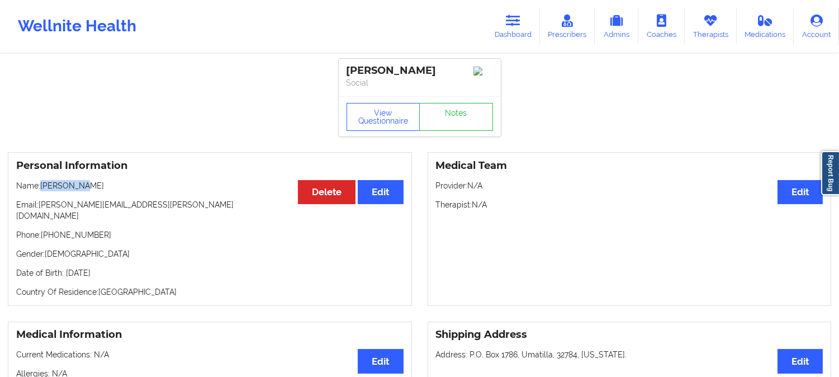
drag, startPoint x: 95, startPoint y: 192, endPoint x: 41, endPoint y: 188, distance: 54.4
click at [41, 188] on p "Name: [PERSON_NAME]" at bounding box center [209, 185] width 387 height 11
copy p "[PERSON_NAME]"
click at [508, 26] on icon at bounding box center [513, 21] width 15 height 12
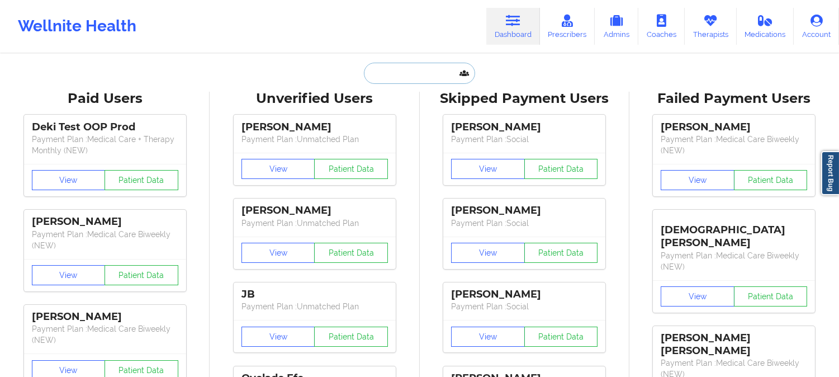
click at [408, 68] on input "text" at bounding box center [419, 73] width 111 height 21
paste input "[PERSON_NAME]"
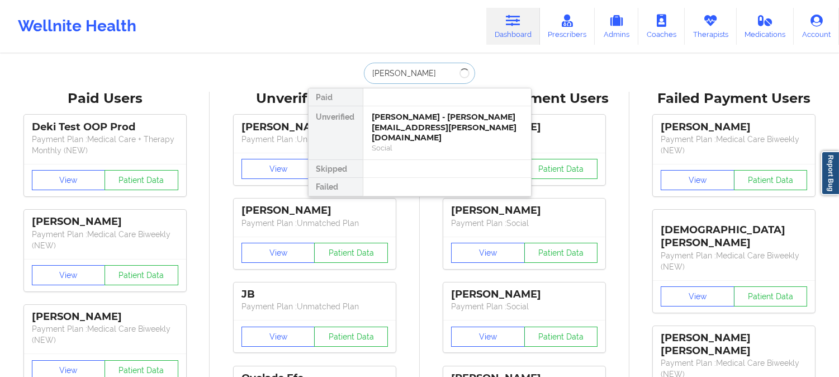
type input "[PERSON_NAME]"
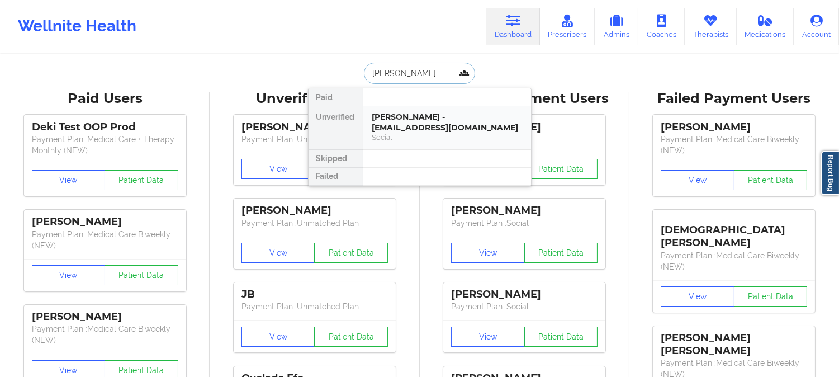
click at [425, 125] on div "[PERSON_NAME] - [EMAIL_ADDRESS][DOMAIN_NAME]" at bounding box center [447, 122] width 150 height 21
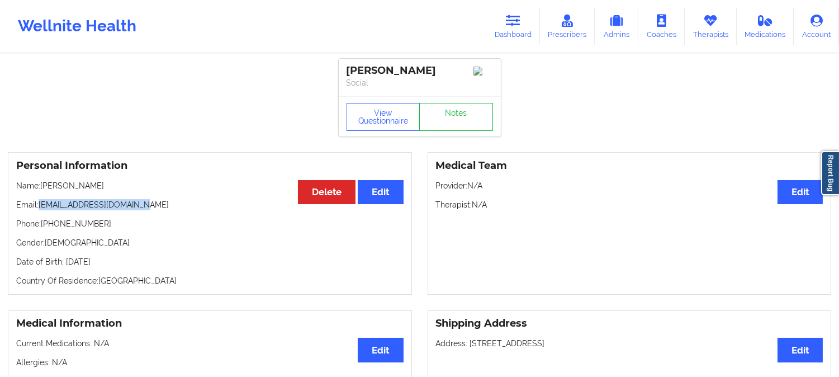
drag, startPoint x: 136, startPoint y: 209, endPoint x: 41, endPoint y: 207, distance: 95.0
click at [41, 207] on p "Email: steph.hall0326@gmail.com" at bounding box center [209, 204] width 387 height 11
copy p "steph.hall0326@gmail.com"
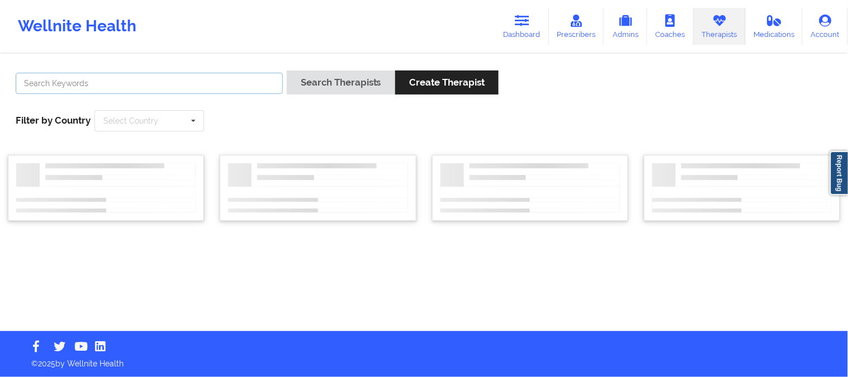
click at [198, 82] on input "text" at bounding box center [149, 83] width 267 height 21
paste input "[PERSON_NAME]"
type input "[PERSON_NAME]"
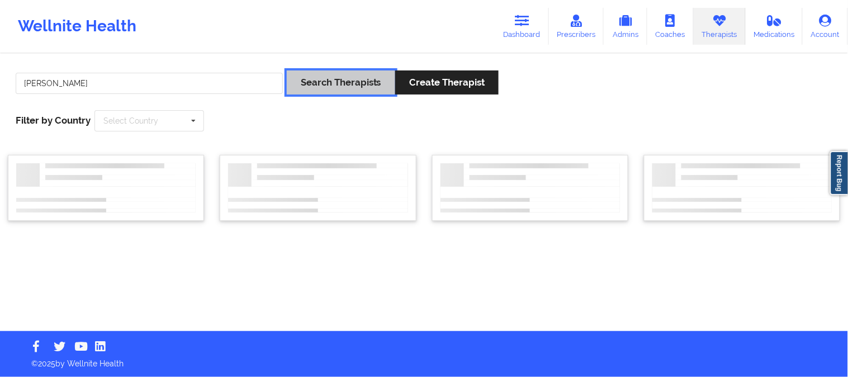
click at [326, 88] on button "Search Therapists" at bounding box center [341, 82] width 108 height 24
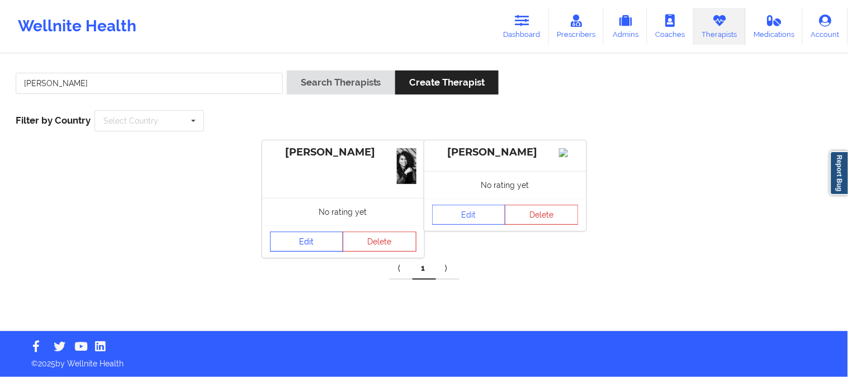
click at [313, 244] on link "Edit" at bounding box center [307, 241] width 74 height 20
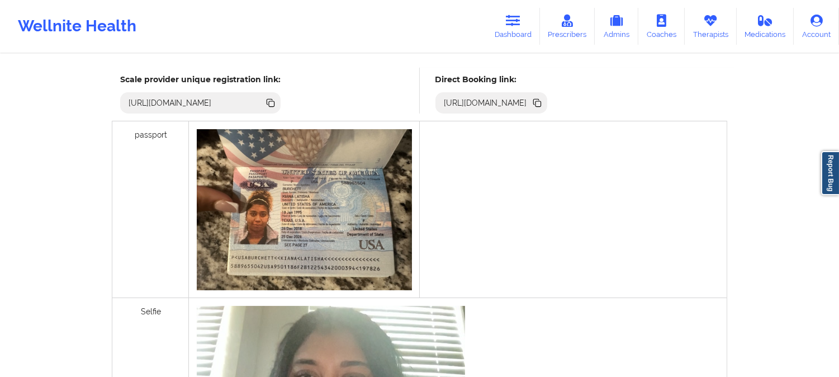
scroll to position [310, 0]
click at [541, 104] on icon at bounding box center [538, 105] width 6 height 6
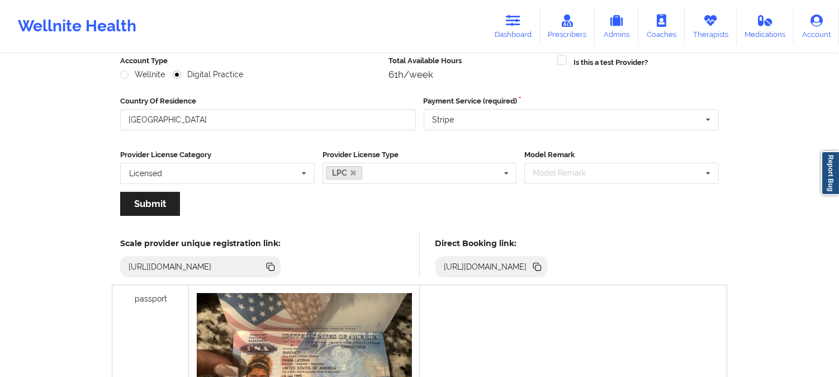
scroll to position [0, 0]
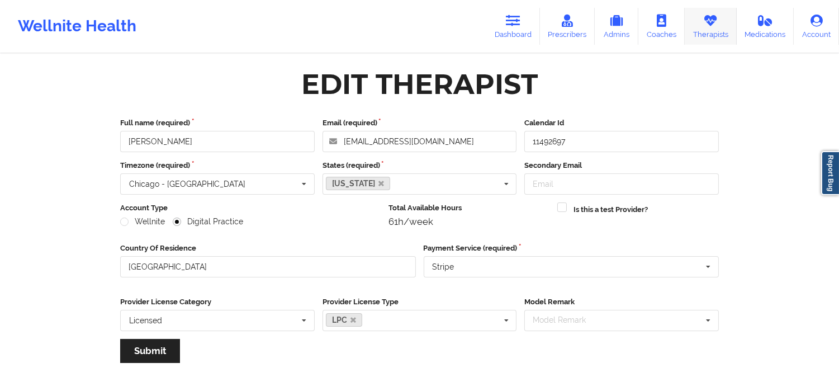
click at [716, 27] on link "Therapists" at bounding box center [711, 26] width 52 height 37
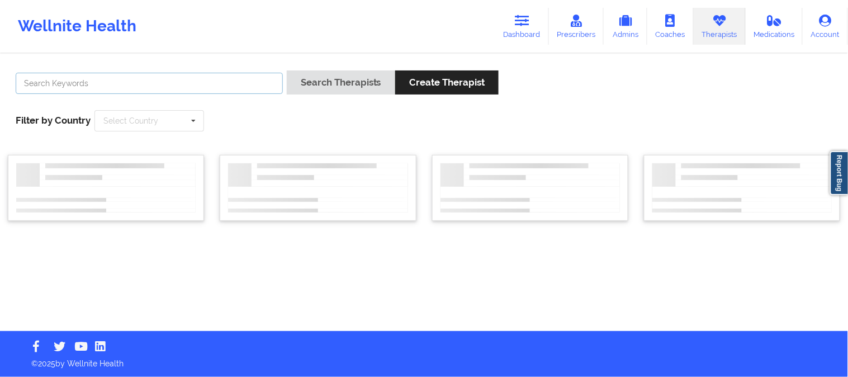
click at [153, 82] on input "text" at bounding box center [149, 83] width 267 height 21
paste input "[PERSON_NAME]"
type input "[PERSON_NAME]"
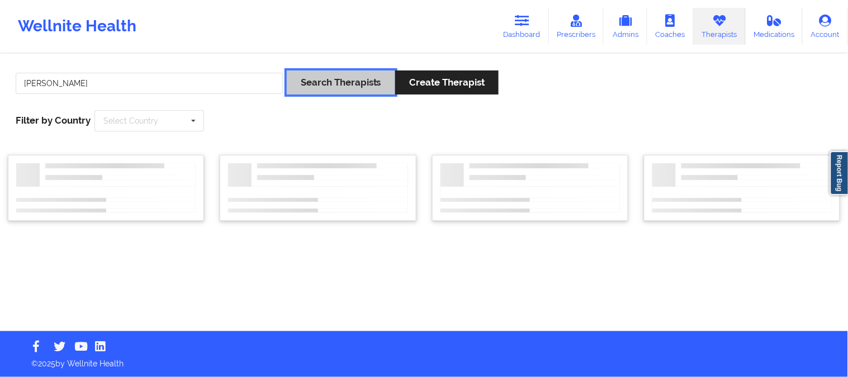
click at [344, 84] on button "Search Therapists" at bounding box center [341, 82] width 108 height 24
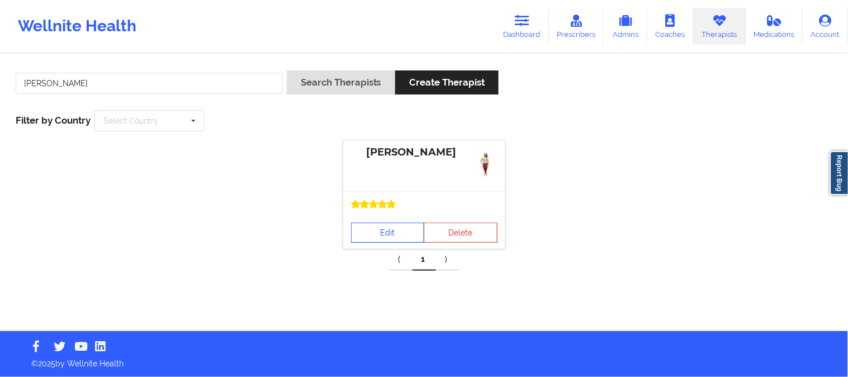
click at [388, 233] on link "Edit" at bounding box center [388, 232] width 74 height 20
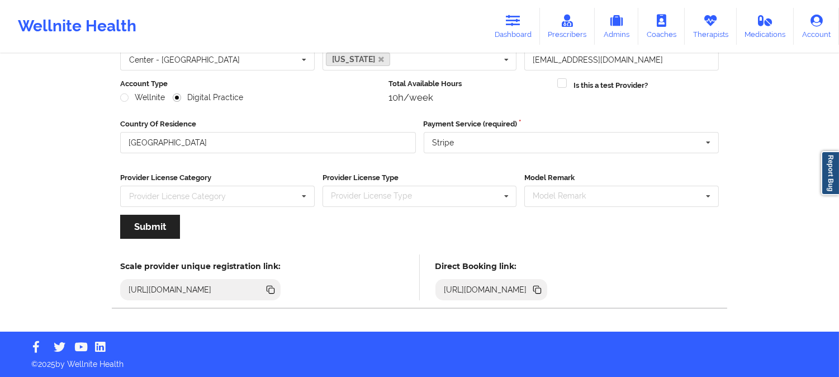
scroll to position [125, 0]
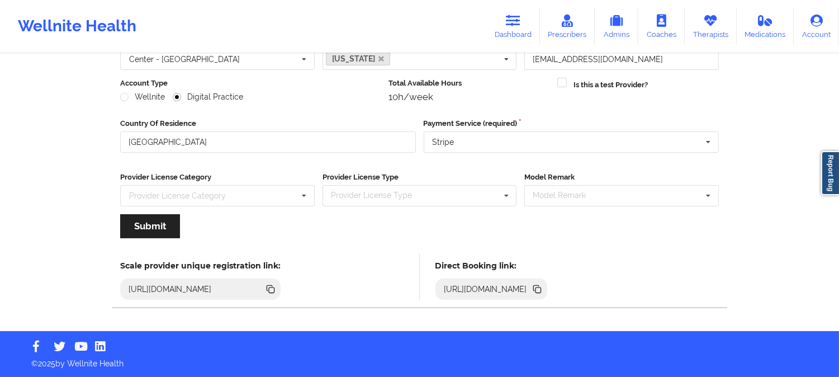
click at [541, 288] on icon at bounding box center [538, 290] width 6 height 6
